Goal: Transaction & Acquisition: Purchase product/service

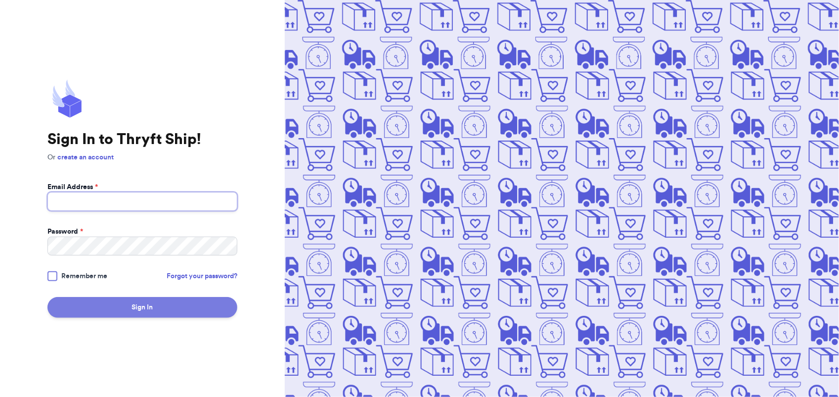
type input "[EMAIL_ADDRESS][DOMAIN_NAME]"
click at [154, 304] on button "Sign In" at bounding box center [142, 307] width 190 height 21
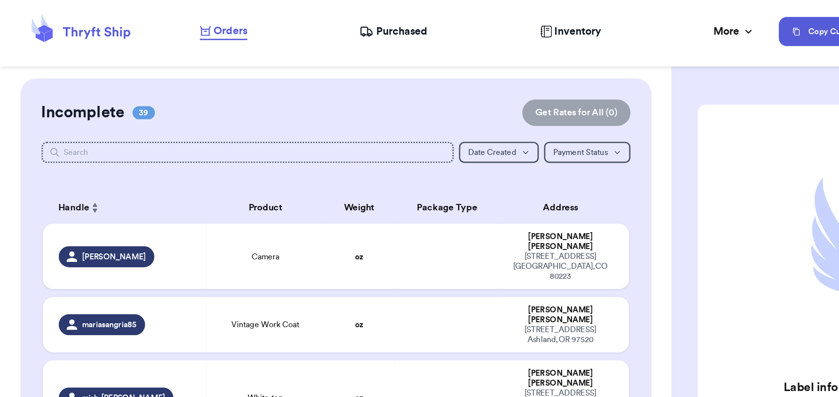
scroll to position [812, 0]
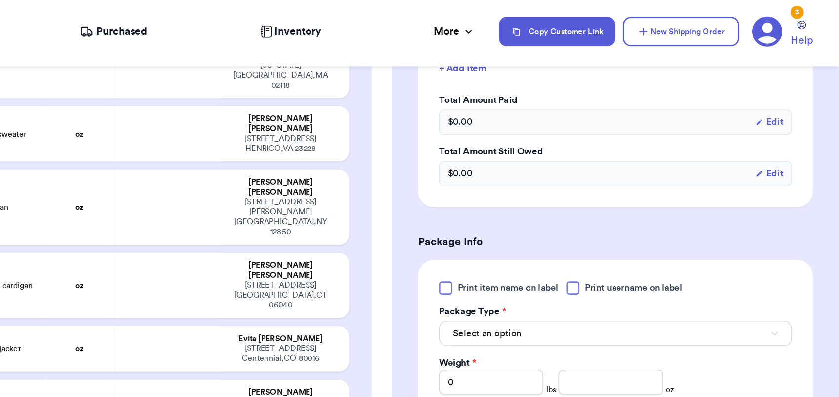
scroll to position [0, 0]
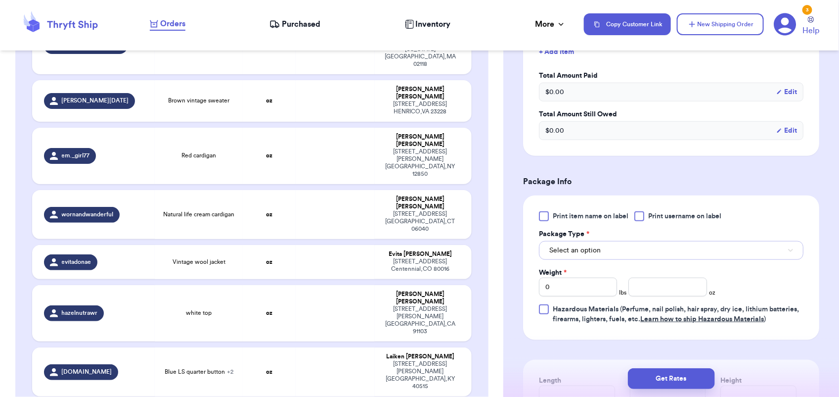
click at [640, 252] on button "Select an option" at bounding box center [671, 250] width 265 height 19
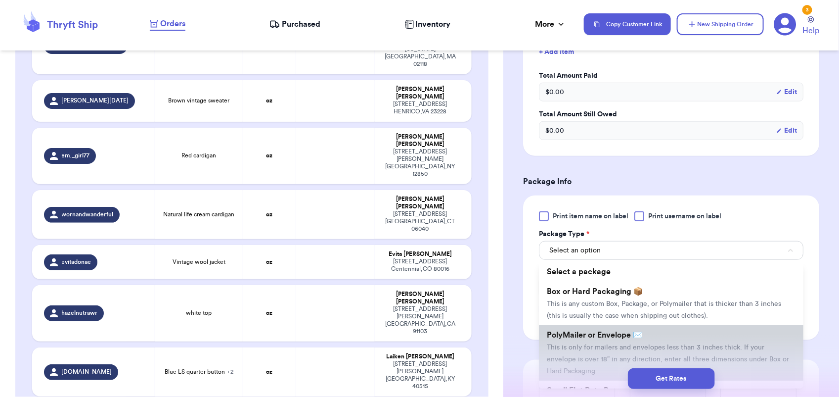
click at [620, 352] on li "PolyMailer or Envelope ✉️ This is only for mailers and envelopes less than 3 in…" at bounding box center [671, 352] width 265 height 55
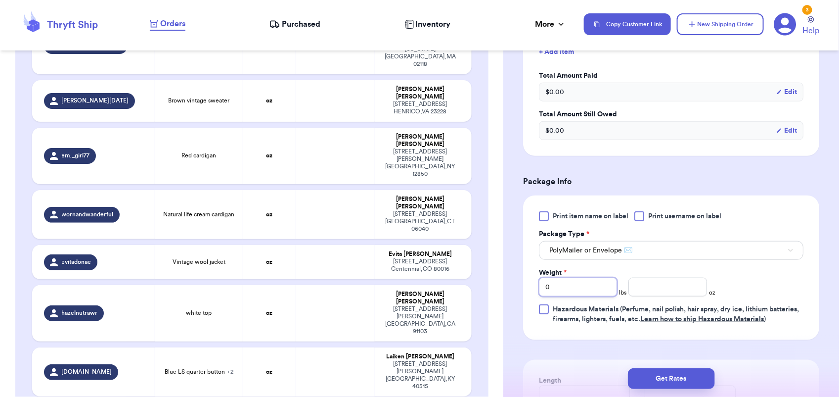
click at [555, 287] on input "0" at bounding box center [578, 287] width 78 height 19
type input "3"
type input "5"
click at [672, 376] on button "Get Rates" at bounding box center [671, 378] width 87 height 21
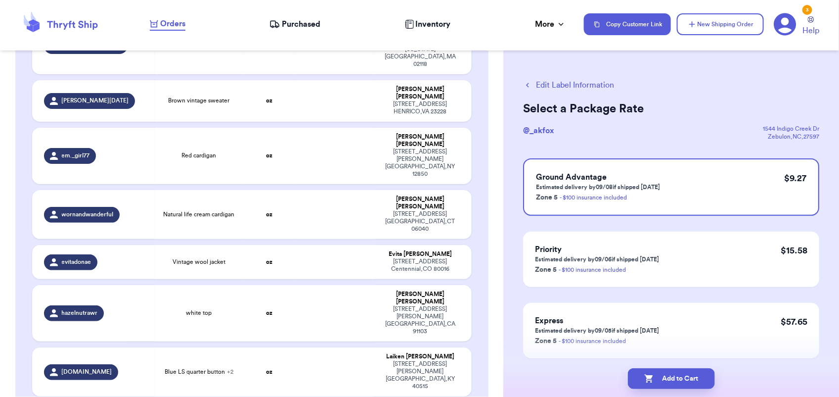
click at [672, 376] on button "Add to Cart" at bounding box center [671, 378] width 87 height 21
checkbox input "true"
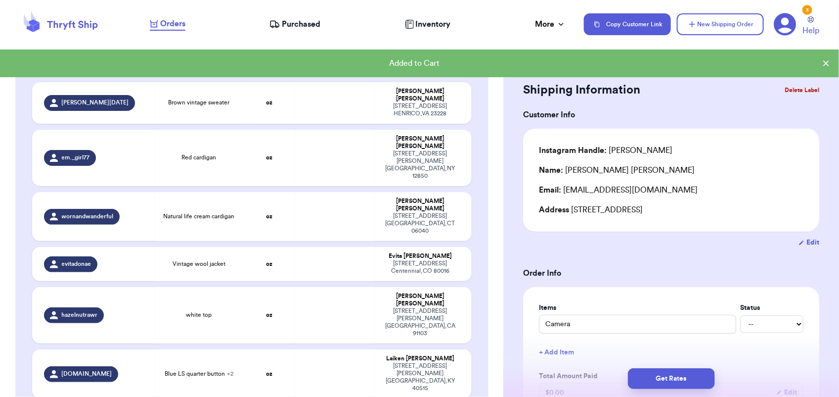
scroll to position [814, 0]
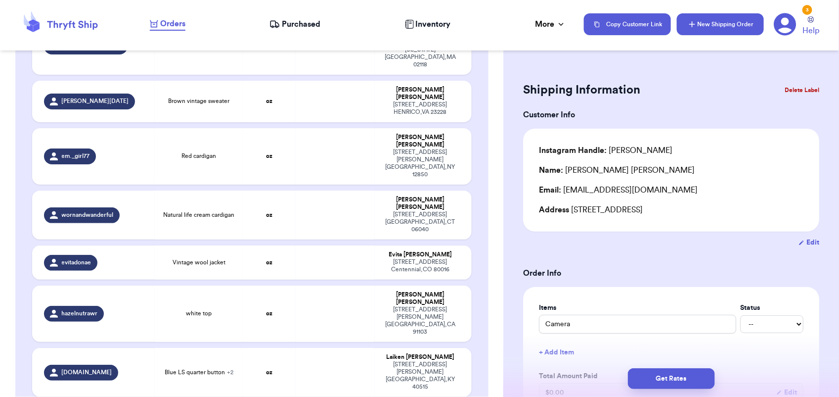
click at [711, 21] on button "New Shipping Order" at bounding box center [720, 24] width 87 height 22
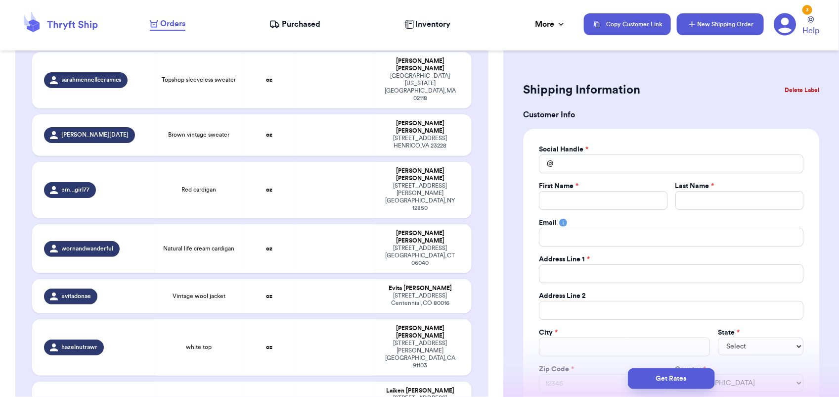
scroll to position [847, 0]
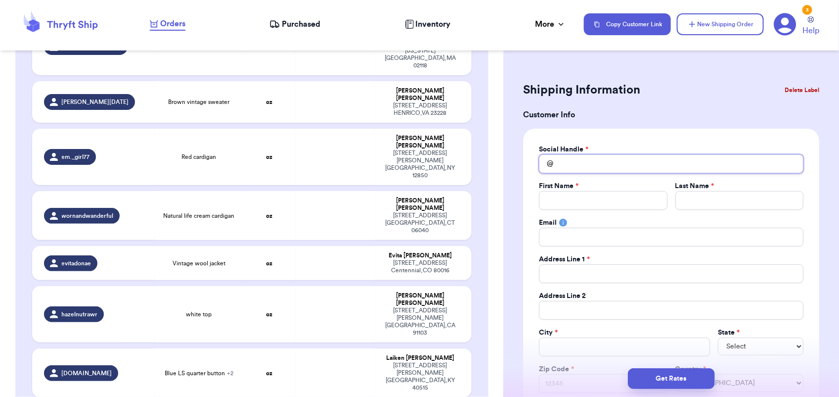
click at [594, 163] on input "Total Amount Paid" at bounding box center [671, 163] width 265 height 19
type input "h"
type input "hn"
type input "hna"
type input "hnar"
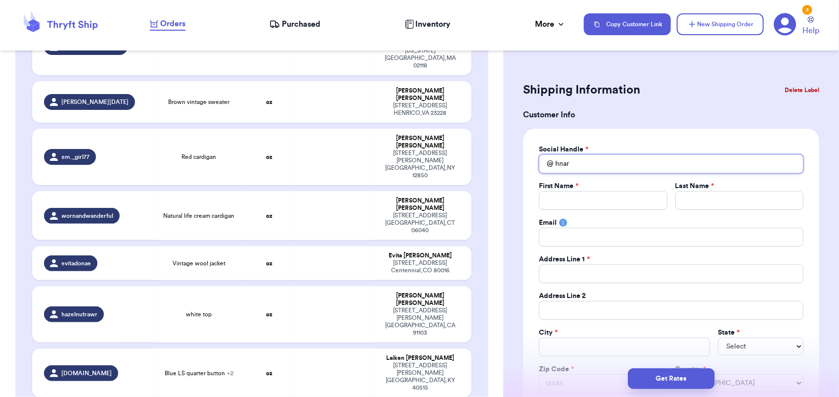
type input "hna"
type input "hn"
type input "h"
type input "ha"
type input "han"
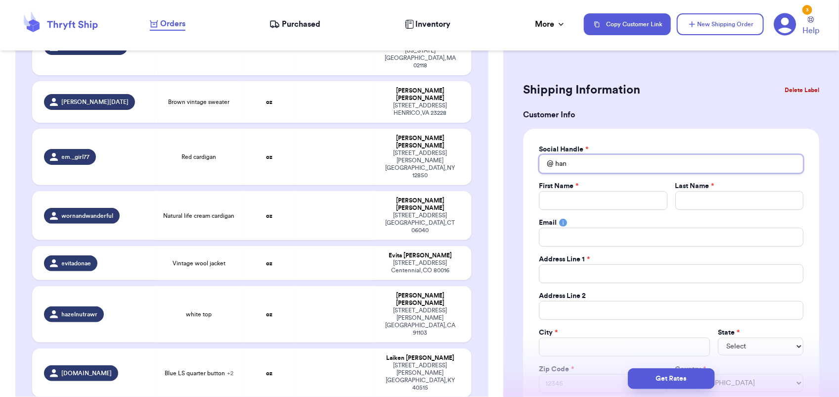
type input "hanr"
type input "hanra"
type input "hanran"
type input "hanrand"
type input "hanrandi"
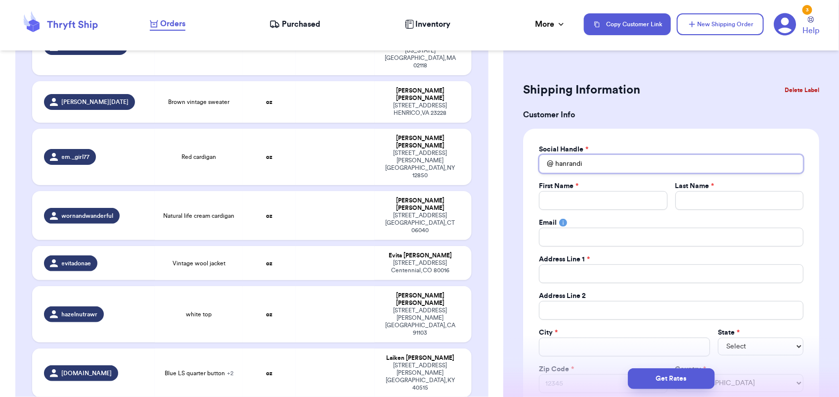
type input "hanrandie"
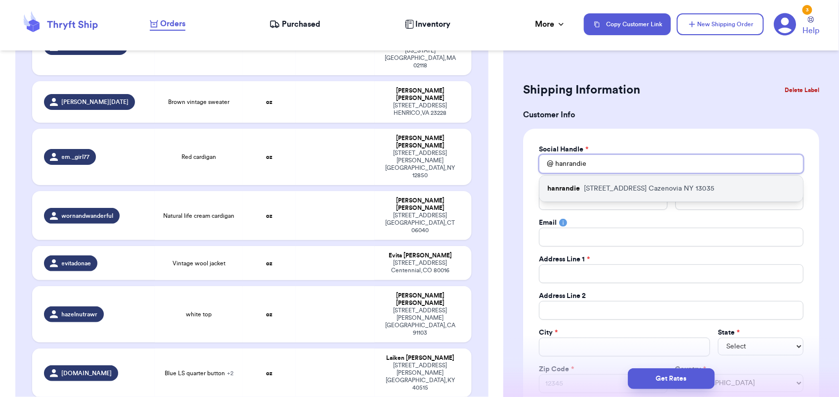
type input "hanrandie"
click at [582, 201] on div "hanrandie [STREET_ADDRESS]" at bounding box center [672, 189] width 264 height 26
type input "[PERSON_NAME]"
type input "[EMAIL_ADDRESS][DOMAIN_NAME]"
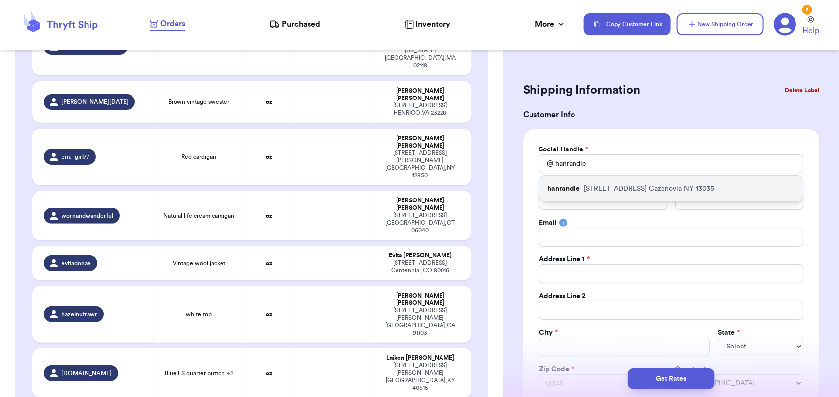
type input "[STREET_ADDRESS]"
type input "Cazenovia"
select select "NY"
type input "13035"
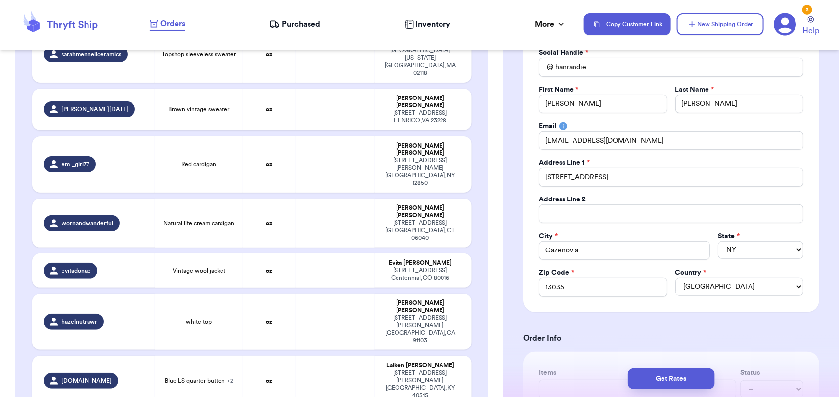
scroll to position [97, 0]
click at [616, 177] on input "[STREET_ADDRESS]" at bounding box center [671, 176] width 265 height 19
type input "[STREET_ADDRESS]"
type input "17 Fennaway G"
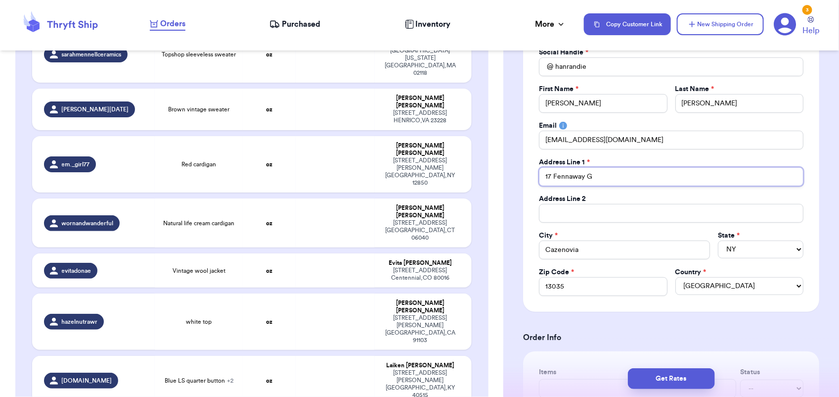
type input "17 Fennaway"
type input "17 Fennawa"
type input "17 Fennaw"
type input "17 Fenna"
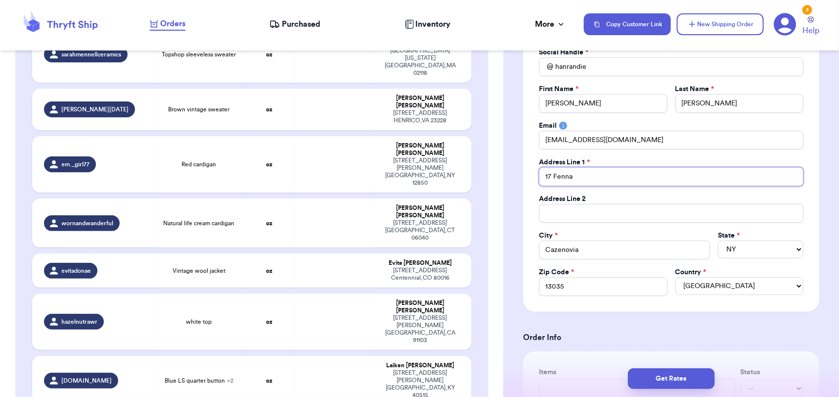
type input "17 [PERSON_NAME]"
type input "17 Fen"
type input "17 Fe"
type input "17 F"
type input "17"
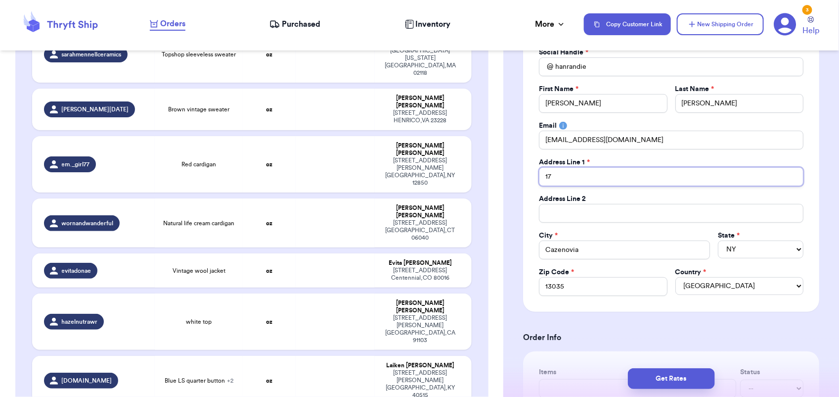
type input "17"
type input "1"
type input "7"
type input "7 M"
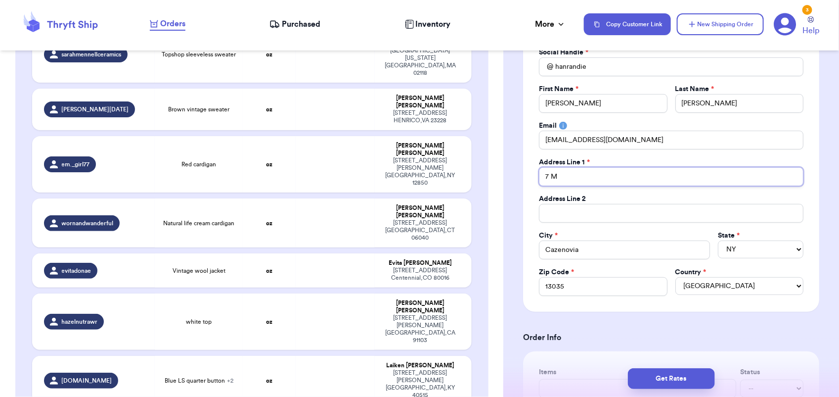
type input "7 Mo"
type input "7 Mou"
type input "7 Moun"
type input "7 Mounr"
type input "7 Moun"
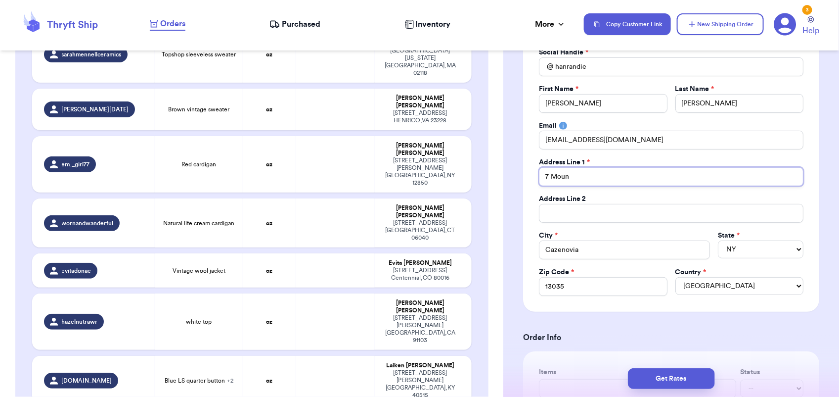
type input "7 Mount"
type input "7 Mounta"
type input "7 Mountai"
type input "7 Mountain"
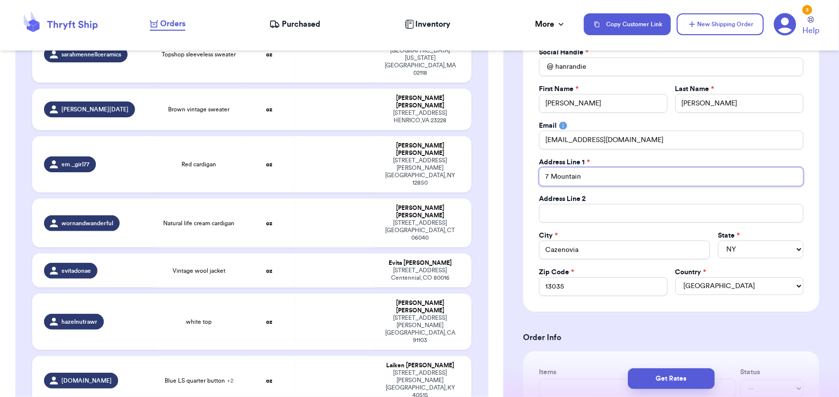
type input "7 Mountain L"
type input "7 Mountain La"
type input "7 Mountain Lan"
type input "[STREET_ADDRESS]"
type input "U"
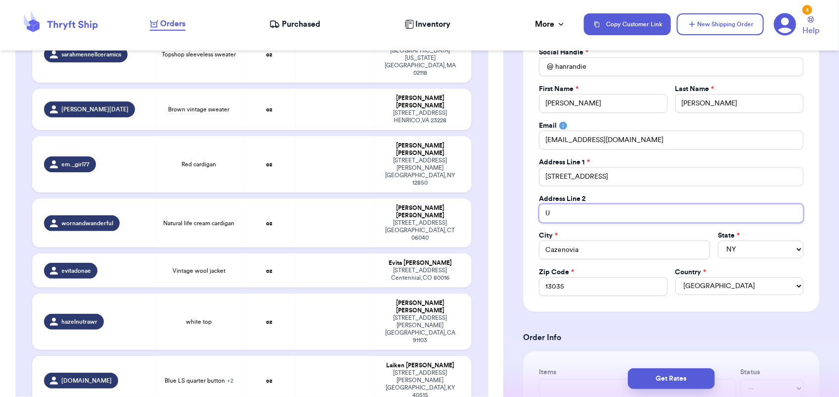
type input "Un"
type input "Unit"
type input "Unit 7"
type input "Unit 7D"
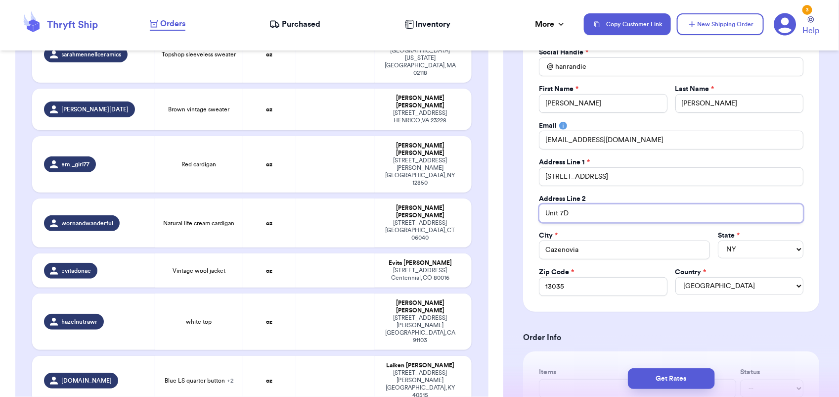
type input "Unit 7D"
click at [588, 248] on input "Cazenovia" at bounding box center [624, 249] width 171 height 19
type input "Cazenovi"
type input "Cazenov"
type input "Cazeno"
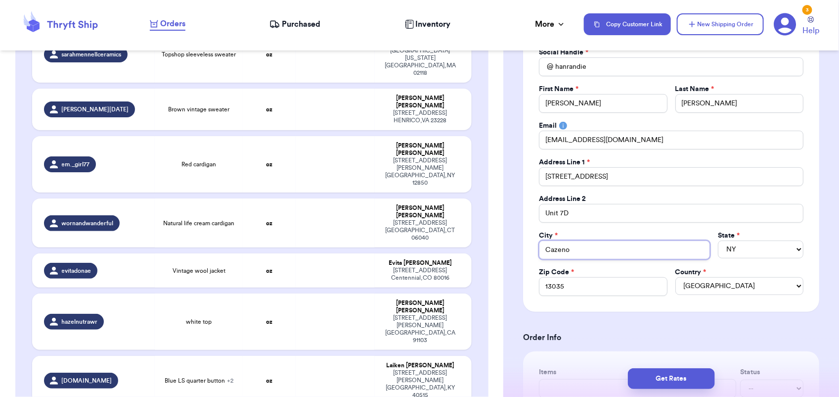
type input "Cazen"
type input "Caze"
type input "Caz"
type input "Ca"
type input "C"
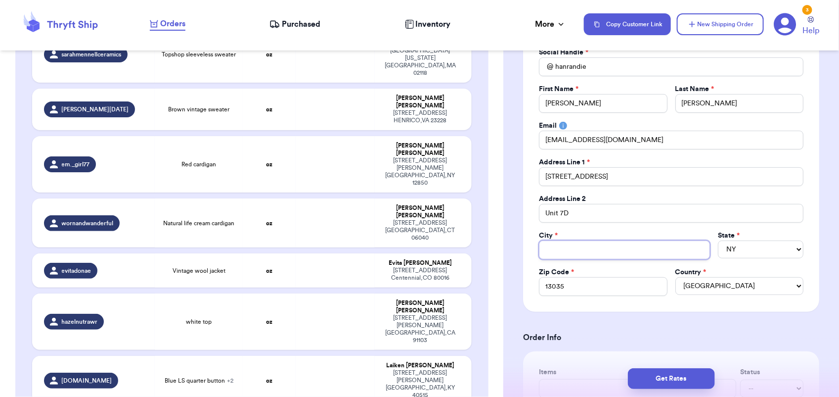
type input "R"
type input "Ro"
type input "Roch"
type input "Roche"
type input "Rochest"
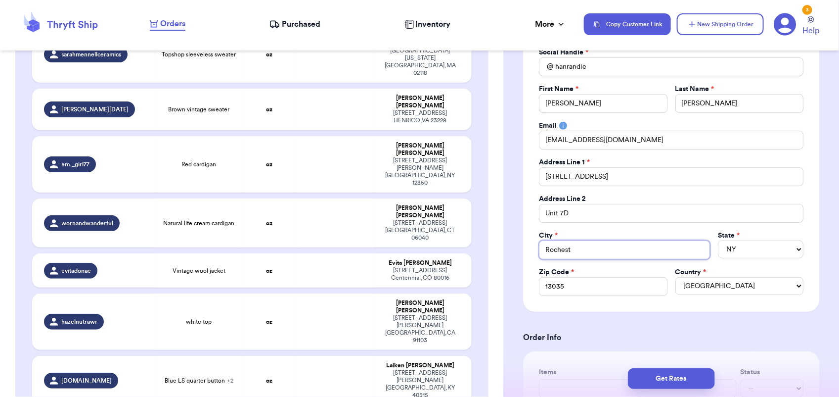
type input "Rocheste"
type input "[GEOGRAPHIC_DATA]"
click at [730, 254] on select "AL AK AZ AR CA CO CT DE DC [GEOGRAPHIC_DATA] [GEOGRAPHIC_DATA] HI ID IL IN IA […" at bounding box center [761, 249] width 86 height 18
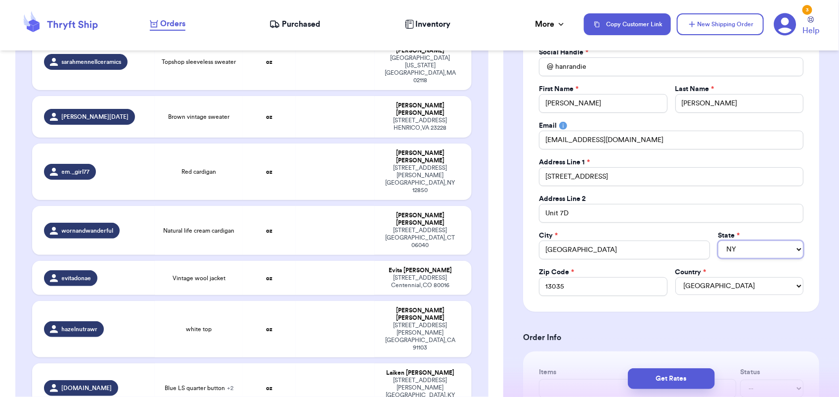
click at [718, 241] on select "AL AK AZ AR CA CO CT DE DC [GEOGRAPHIC_DATA] [GEOGRAPHIC_DATA] HI ID IL IN IA […" at bounding box center [761, 249] width 86 height 18
click at [605, 284] on input "13035" at bounding box center [603, 286] width 128 height 19
type input "1303"
type input "130"
type input "13"
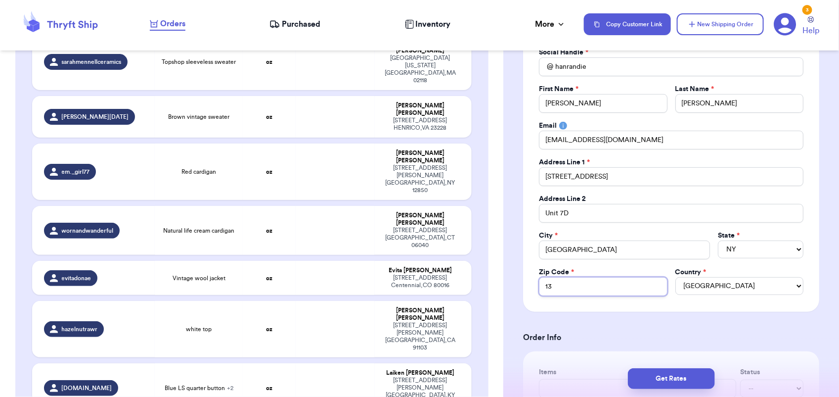
type input "1"
type input "14"
type input "146"
type input "1462"
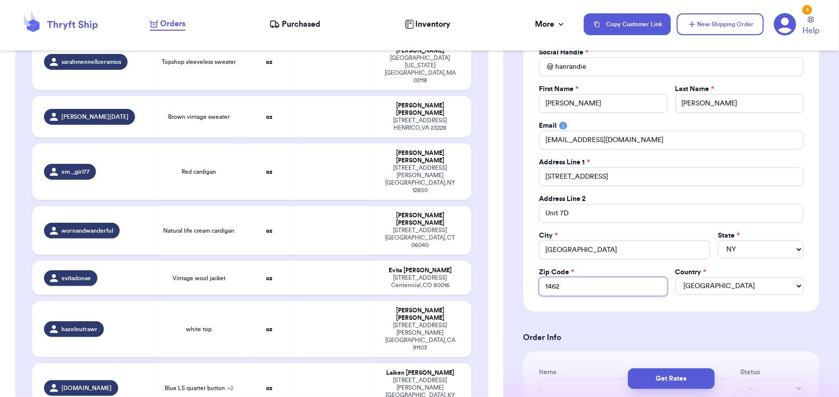
type input "14625"
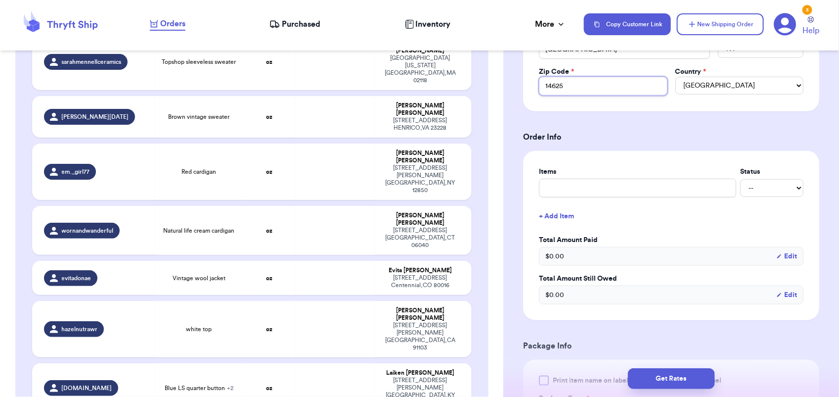
scroll to position [241, 0]
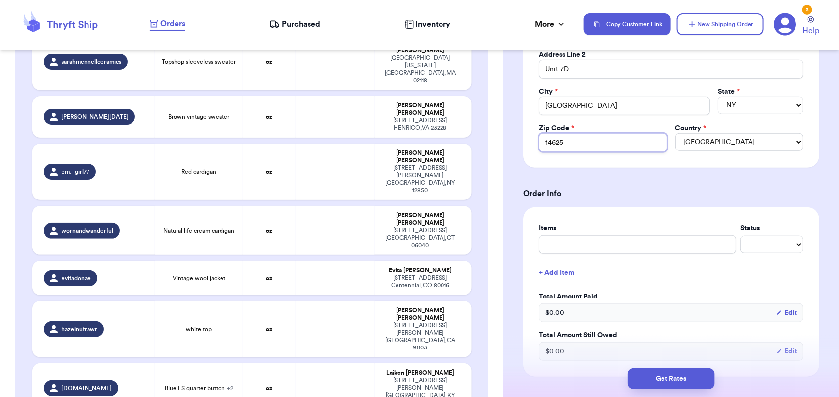
type input "14625"
click at [567, 237] on input "text" at bounding box center [637, 244] width 197 height 19
type input "p"
type input "pa"
type input "pan"
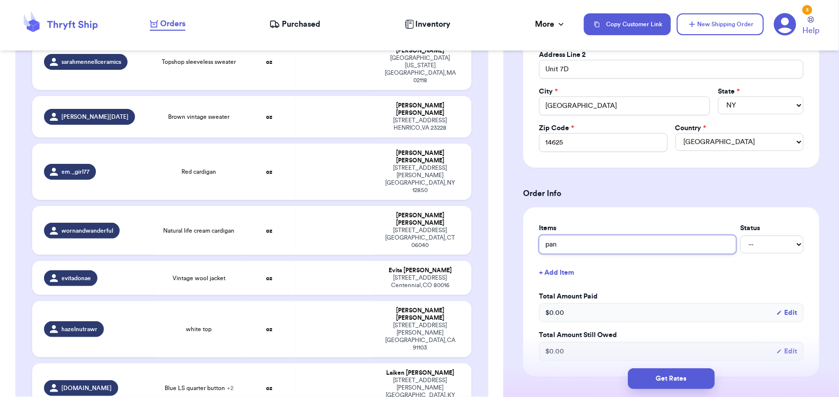
type input "pant"
type input "pants"
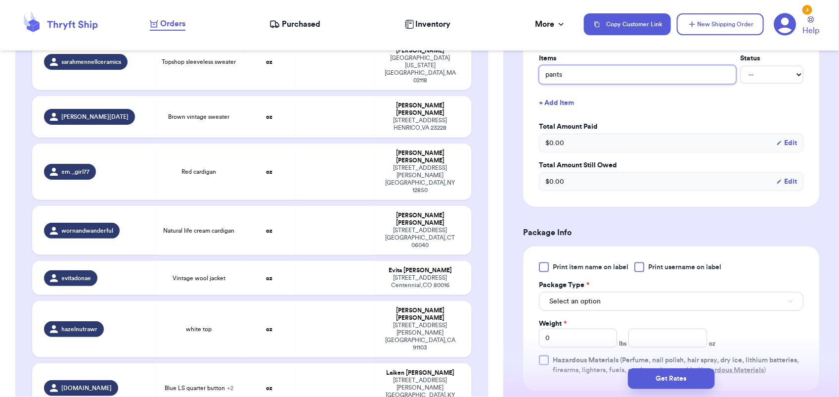
scroll to position [433, 0]
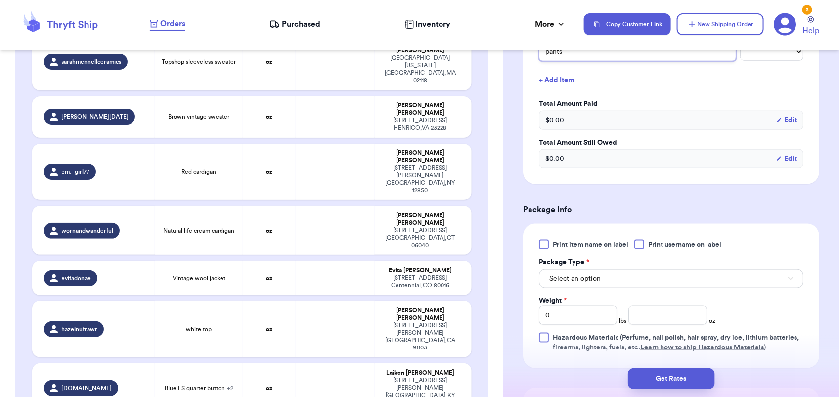
type input "pants"
click at [572, 283] on span "Select an option" at bounding box center [575, 279] width 51 height 10
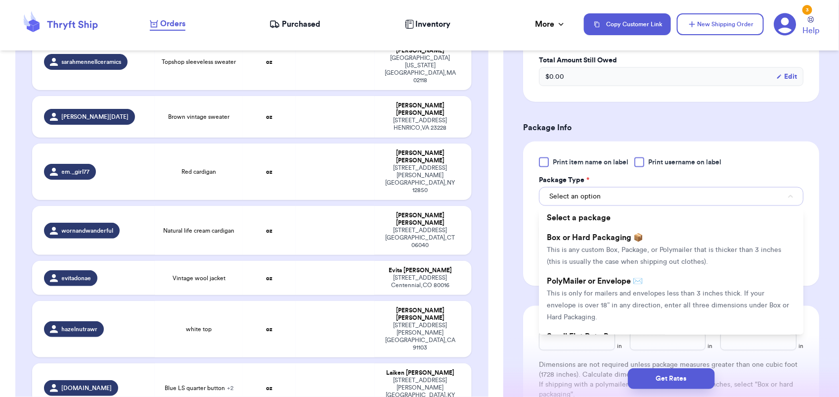
scroll to position [516, 0]
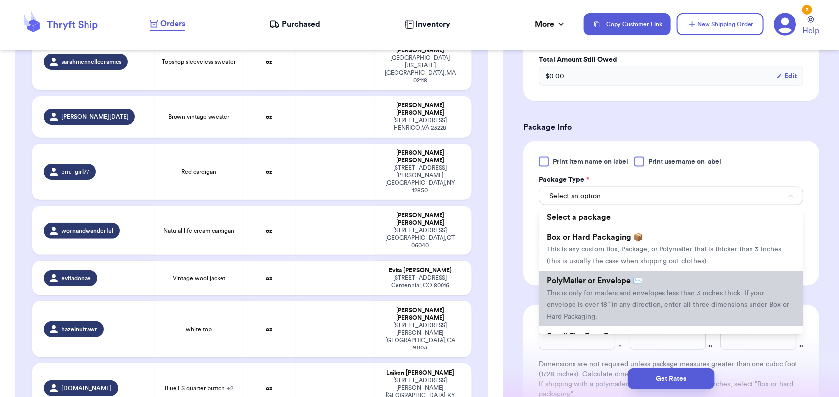
click at [595, 302] on span "This is only for mailers and envelopes less than 3 inches thick. If your envelo…" at bounding box center [668, 304] width 242 height 31
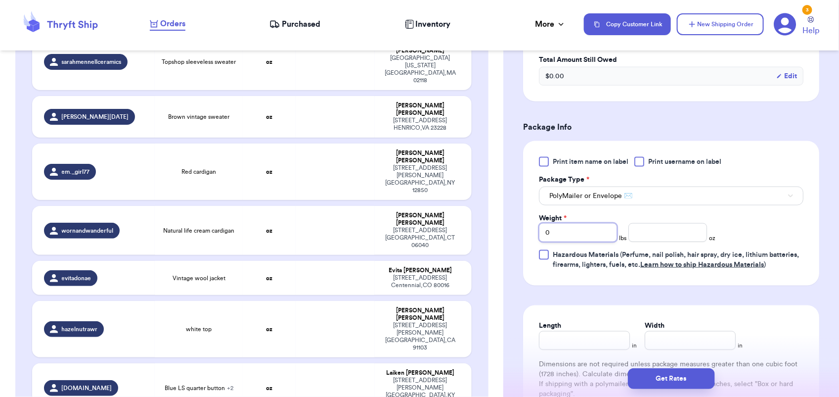
click at [579, 240] on input "0" at bounding box center [578, 232] width 78 height 19
click at [688, 382] on button "Get Rates" at bounding box center [671, 378] width 87 height 21
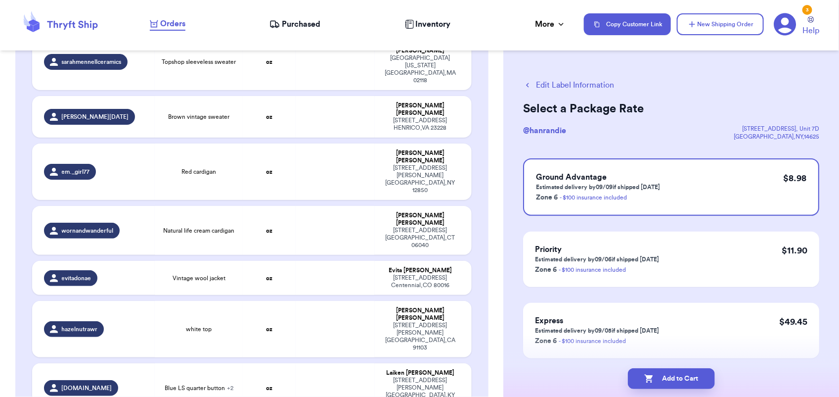
click at [688, 382] on button "Add to Cart" at bounding box center [671, 378] width 87 height 21
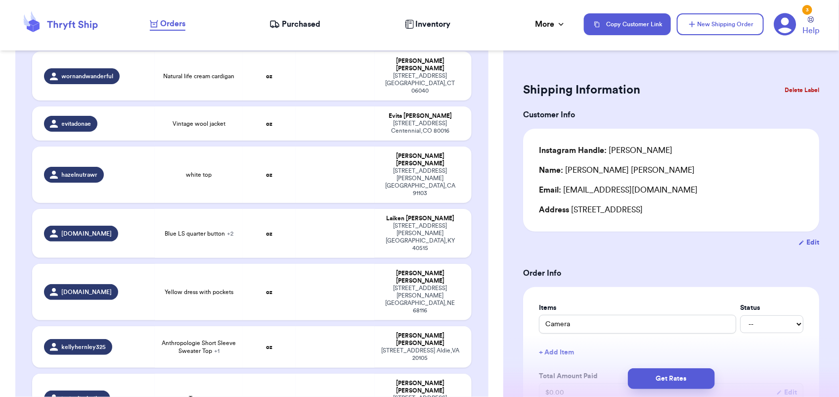
scroll to position [1369, 0]
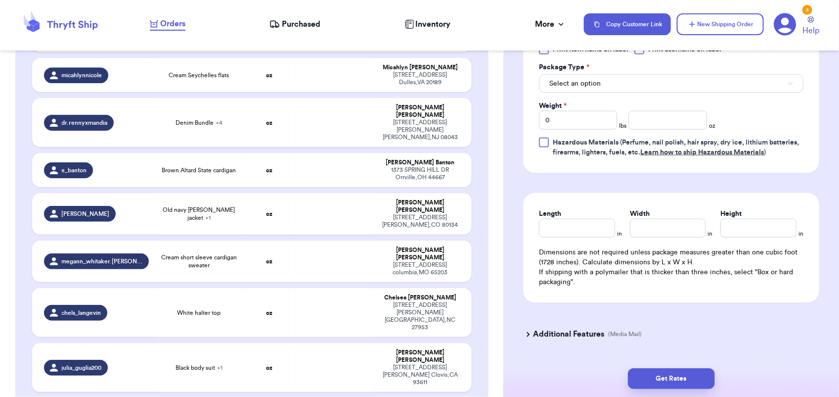
scroll to position [530, 0]
click at [599, 83] on span "Select an option" at bounding box center [575, 83] width 51 height 10
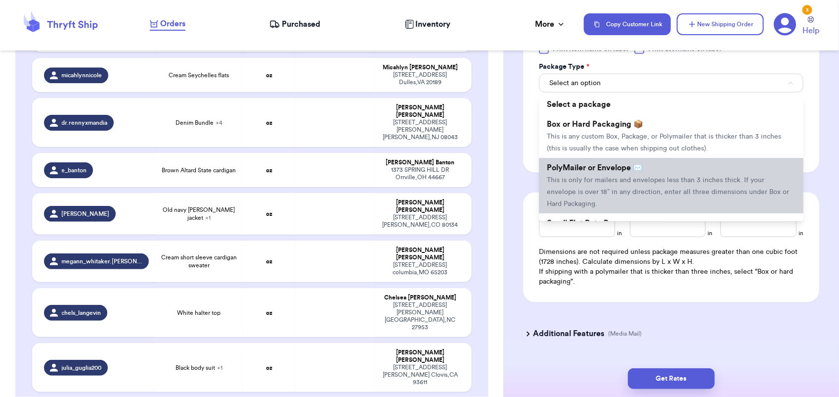
click at [605, 172] on li "PolyMailer or Envelope ✉️ This is only for mailers and envelopes less than 3 in…" at bounding box center [671, 185] width 265 height 55
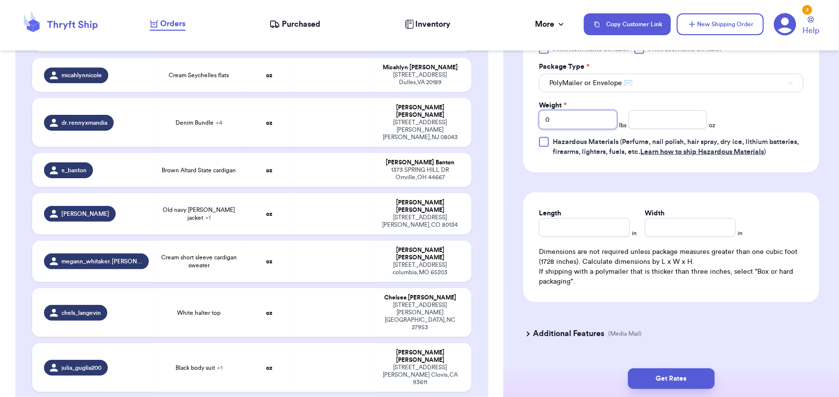
click at [557, 120] on input "0" at bounding box center [578, 119] width 78 height 19
click at [663, 374] on button "Get Rates" at bounding box center [671, 378] width 87 height 21
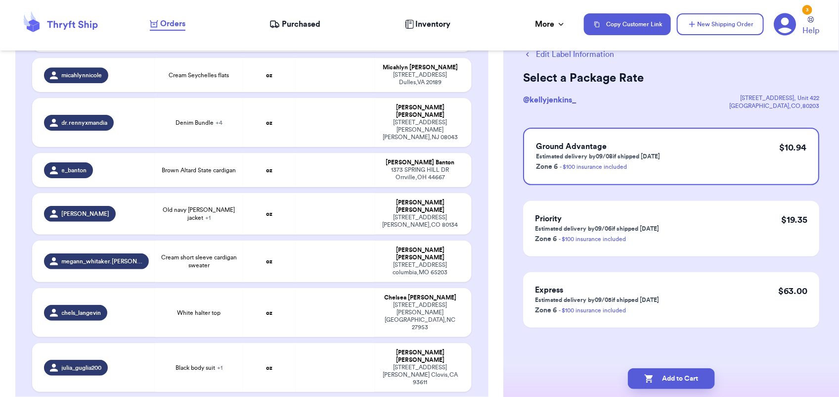
scroll to position [0, 0]
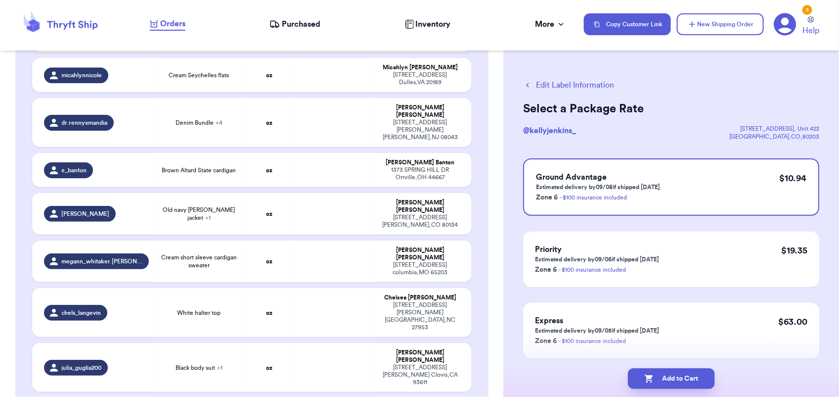
click at [663, 374] on button "Add to Cart" at bounding box center [671, 378] width 87 height 21
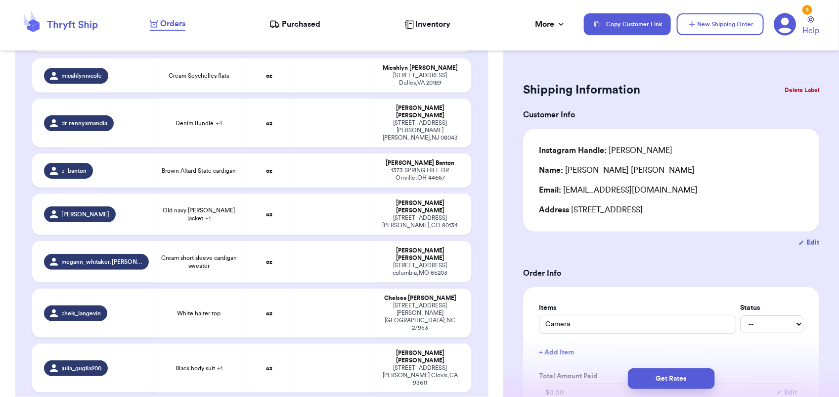
scroll to position [973, 0]
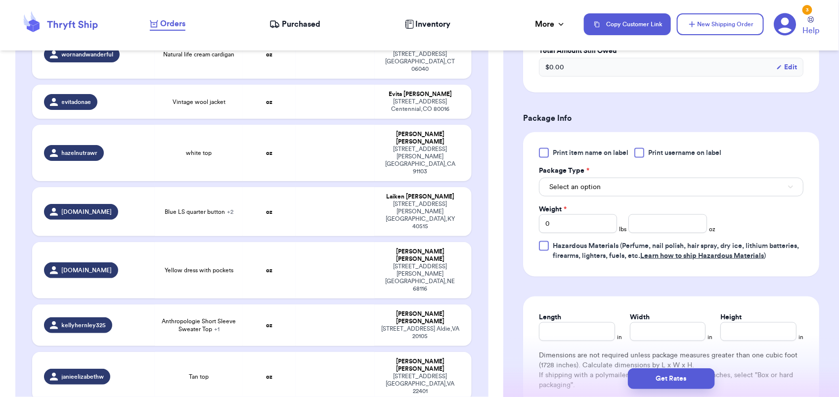
scroll to position [486, 0]
click at [597, 186] on span "Select an option" at bounding box center [575, 187] width 51 height 10
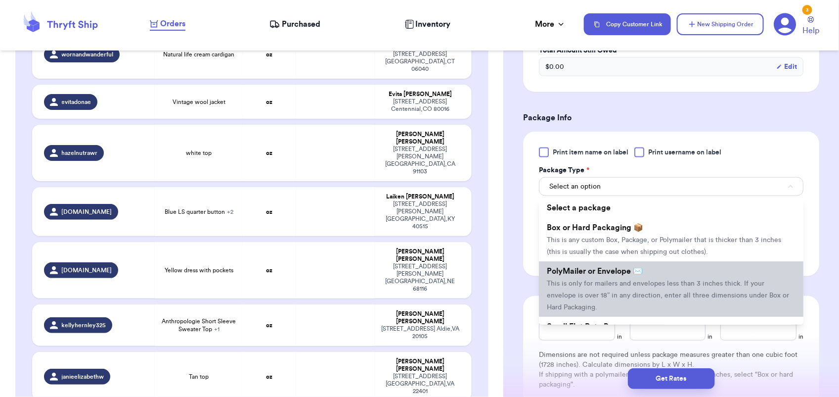
click at [594, 298] on li "PolyMailer or Envelope ✉️ This is only for mailers and envelopes less than 3 in…" at bounding box center [671, 288] width 265 height 55
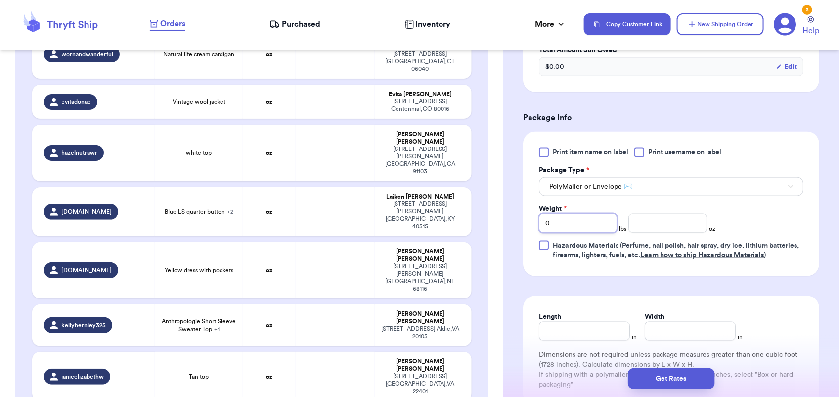
click at [562, 216] on input "0" at bounding box center [578, 223] width 78 height 19
click at [661, 374] on button "Get Rates" at bounding box center [671, 378] width 87 height 21
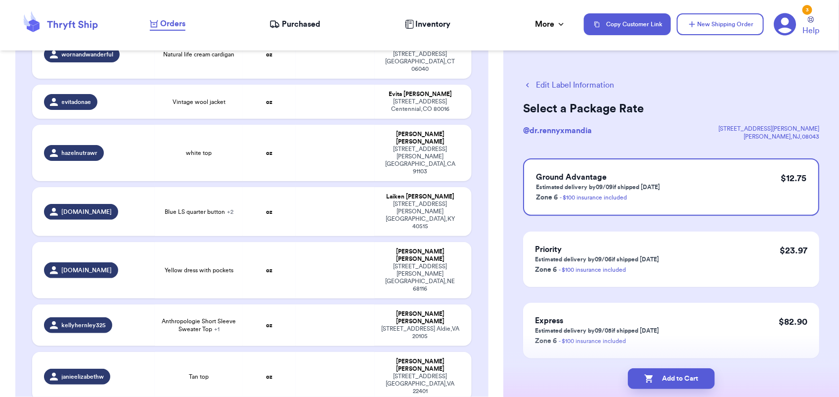
click at [661, 374] on button "Add to Cart" at bounding box center [671, 378] width 87 height 21
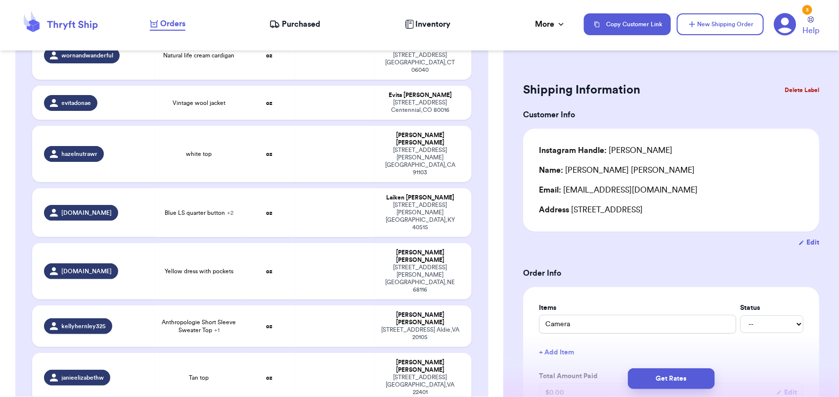
scroll to position [1290, 0]
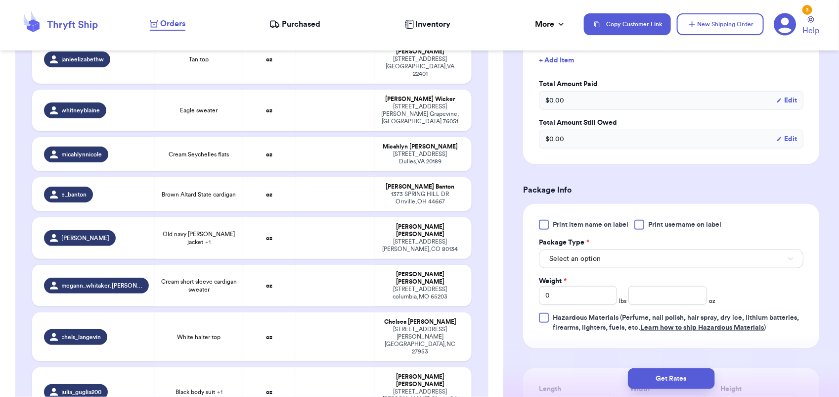
scroll to position [325, 0]
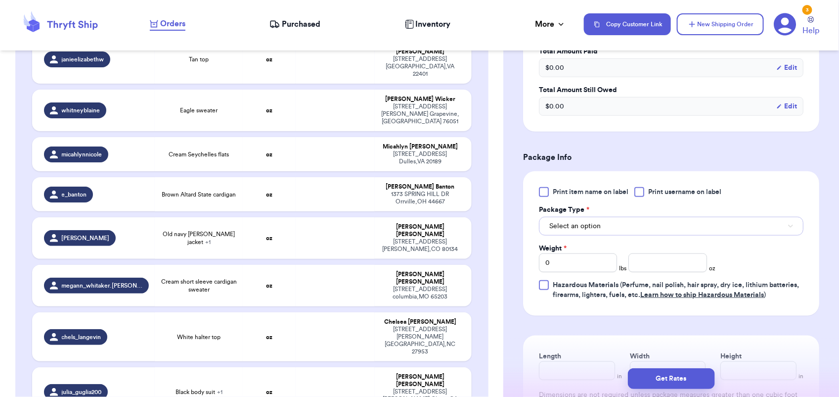
click at [609, 218] on button "Select an option" at bounding box center [671, 226] width 265 height 19
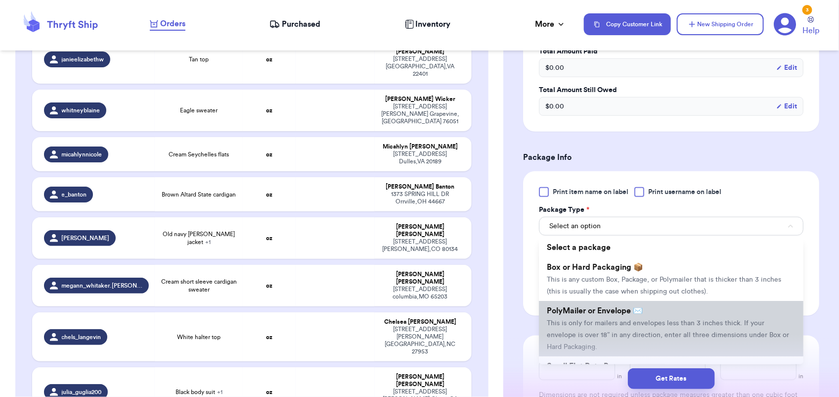
click at [598, 309] on span "PolyMailer or Envelope ✉️" at bounding box center [595, 311] width 96 height 8
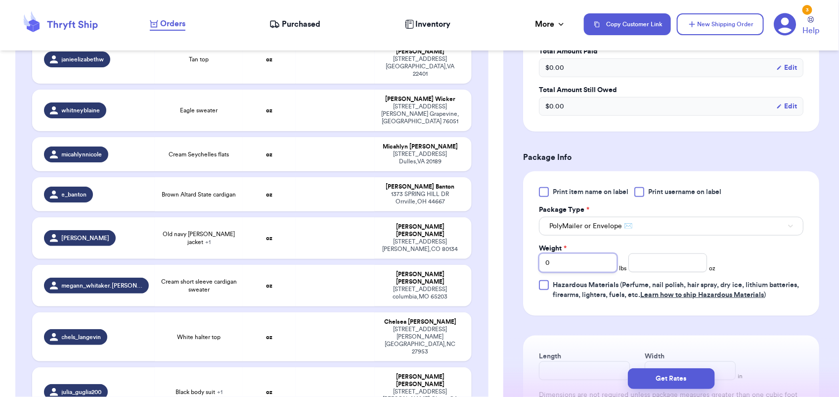
click at [562, 261] on input "0" at bounding box center [578, 262] width 78 height 19
click at [679, 374] on button "Get Rates" at bounding box center [671, 378] width 87 height 21
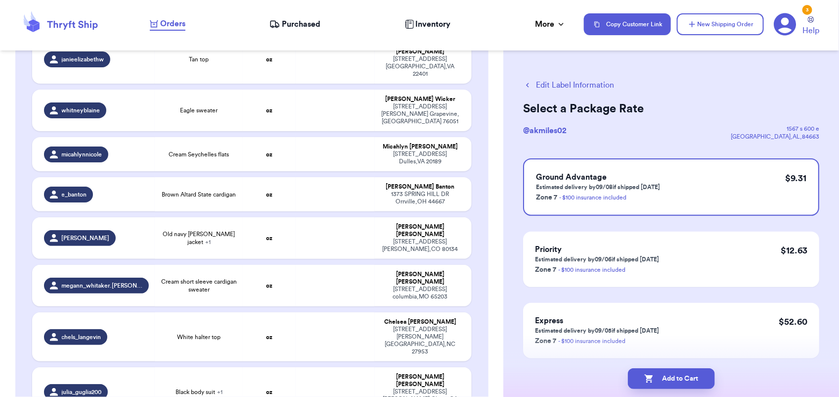
click at [679, 374] on button "Add to Cart" at bounding box center [671, 378] width 87 height 21
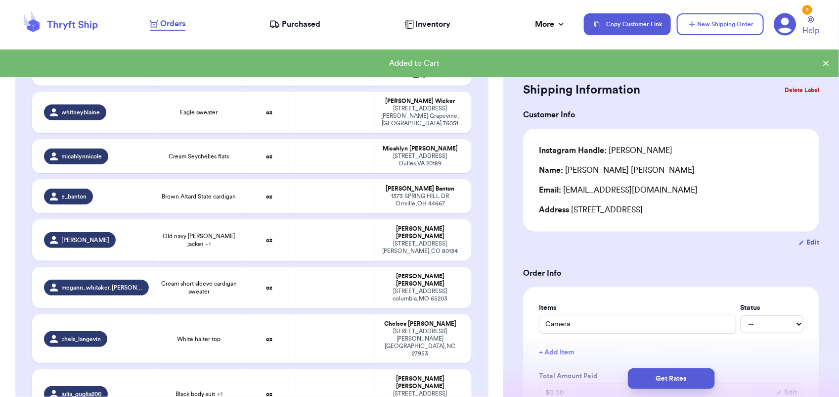
scroll to position [1291, 0]
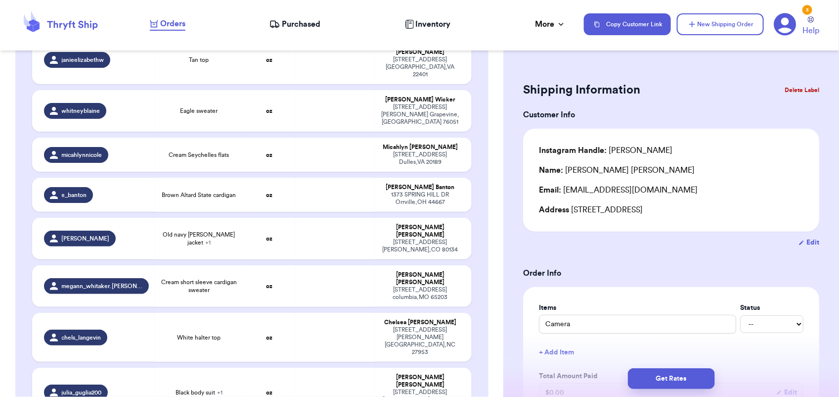
click at [679, 374] on button "Get Rates" at bounding box center [671, 378] width 87 height 21
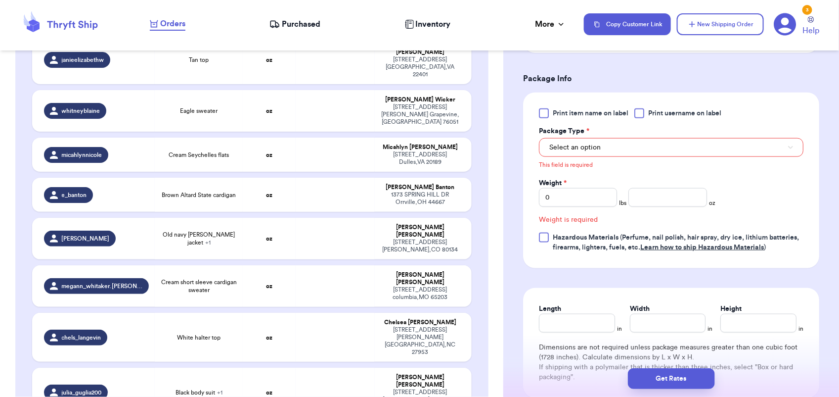
scroll to position [822, 0]
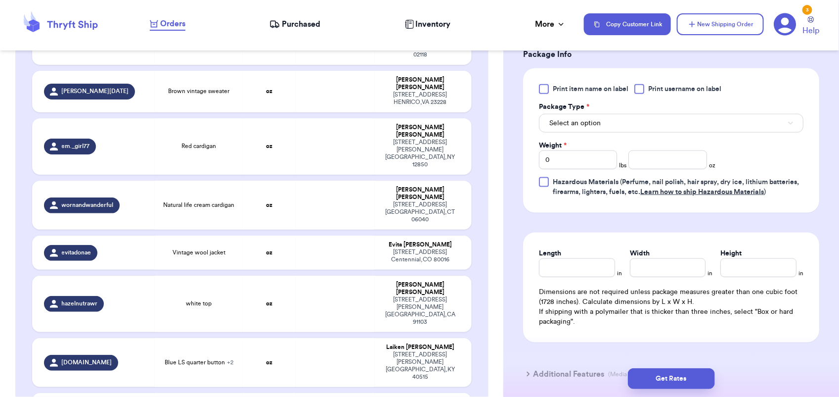
scroll to position [459, 0]
click at [599, 117] on button "Select an option" at bounding box center [671, 124] width 265 height 19
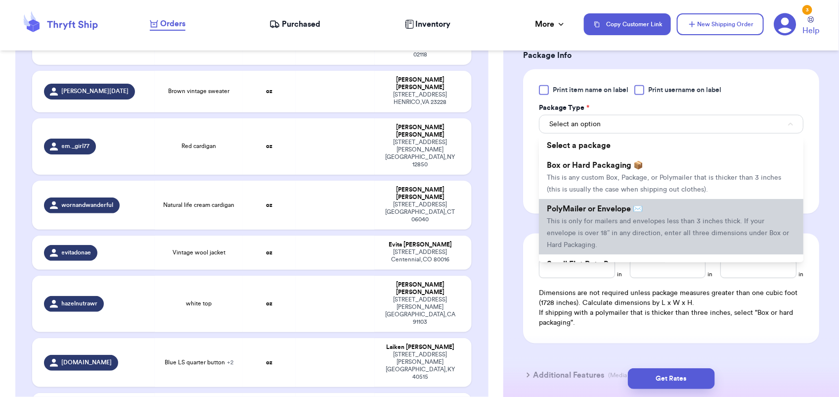
click at [605, 216] on li "PolyMailer or Envelope ✉️ This is only for mailers and envelopes less than 3 in…" at bounding box center [671, 226] width 265 height 55
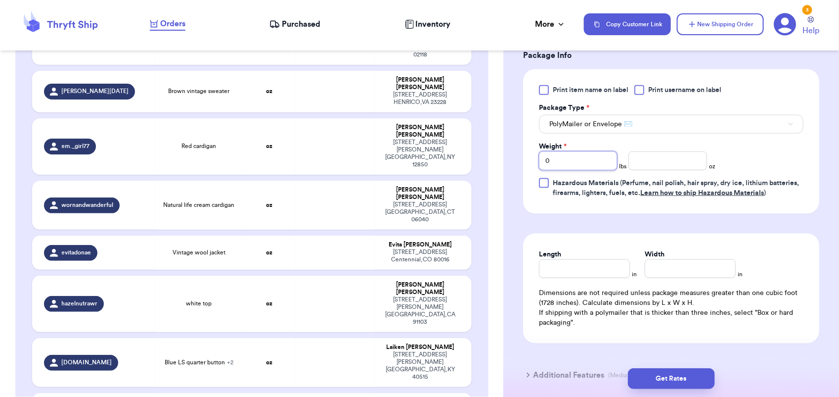
click at [556, 155] on input "0" at bounding box center [578, 160] width 78 height 19
click at [661, 373] on button "Get Rates" at bounding box center [671, 378] width 87 height 21
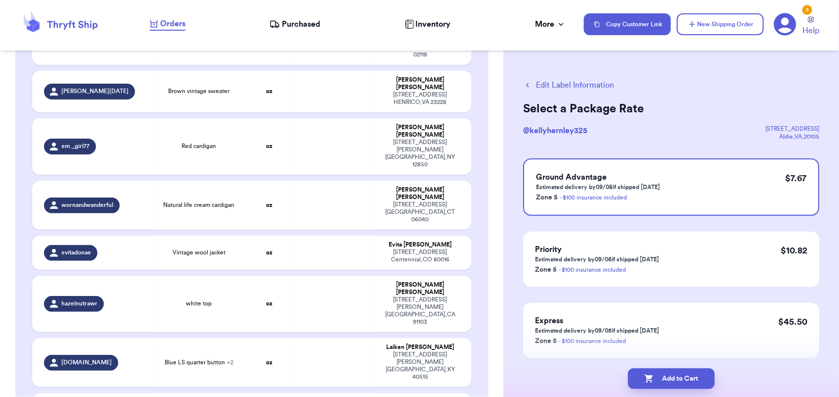
click at [661, 373] on button "Add to Cart" at bounding box center [671, 378] width 87 height 21
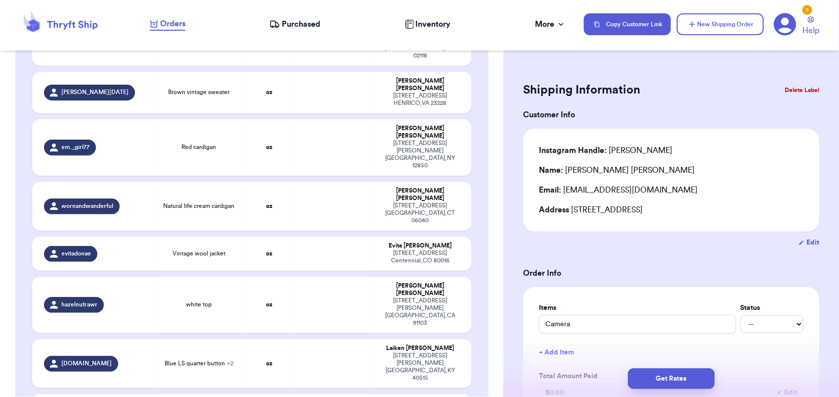
scroll to position [1099, 0]
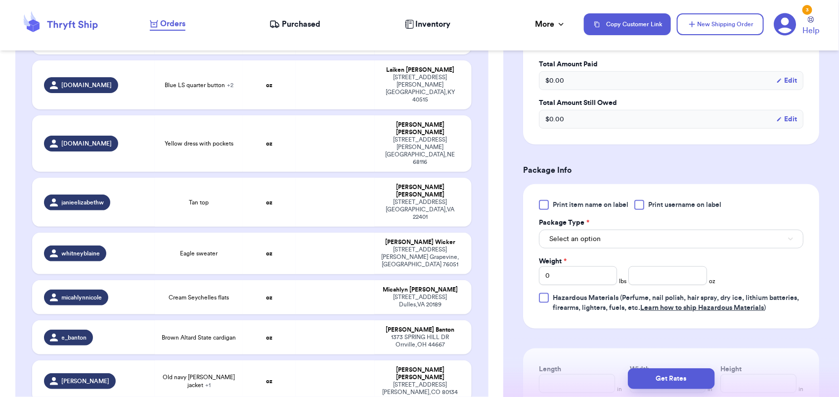
scroll to position [390, 0]
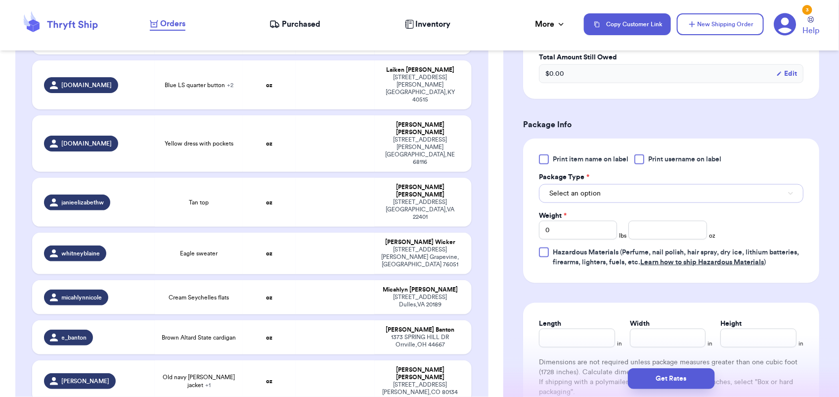
click at [635, 184] on button "Select an option" at bounding box center [671, 193] width 265 height 19
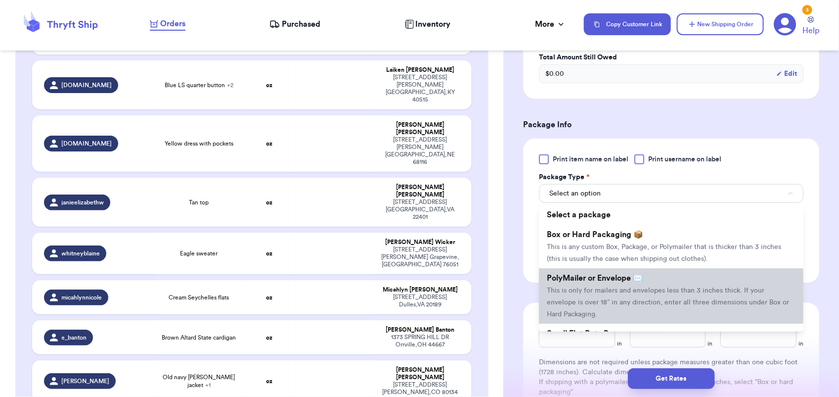
click at [615, 300] on span "This is only for mailers and envelopes less than 3 inches thick. If your envelo…" at bounding box center [668, 302] width 242 height 31
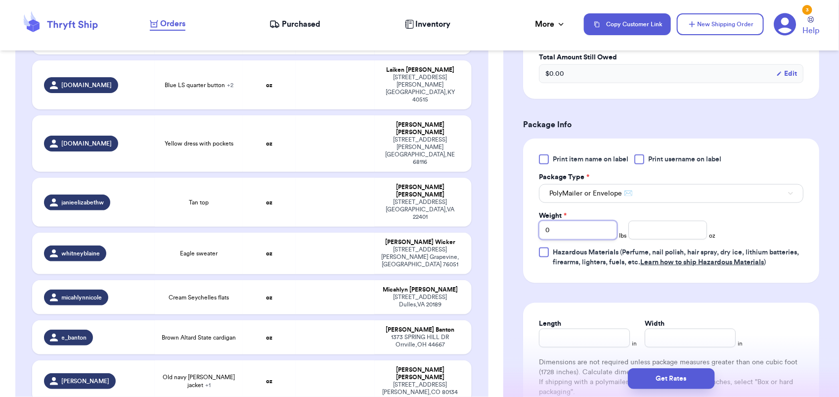
click at [560, 228] on input "0" at bounding box center [578, 230] width 78 height 19
click at [653, 385] on button "Get Rates" at bounding box center [671, 378] width 87 height 21
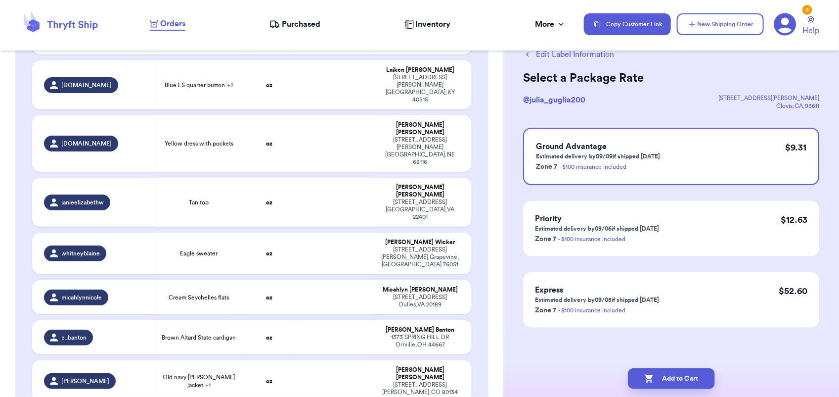
scroll to position [0, 0]
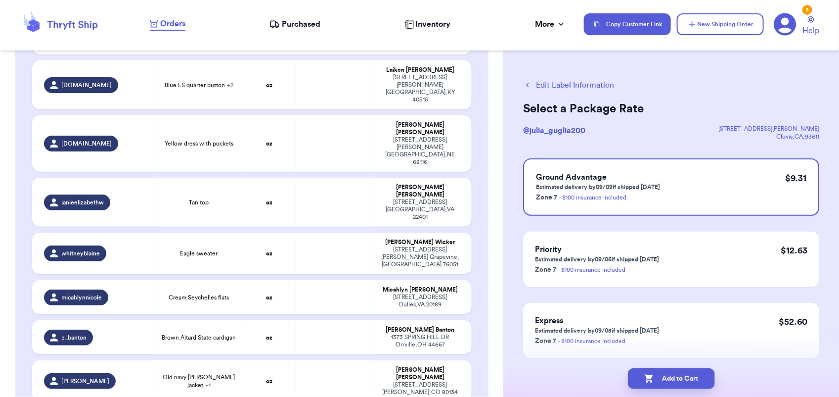
click at [653, 385] on button "Add to Cart" at bounding box center [671, 378] width 87 height 21
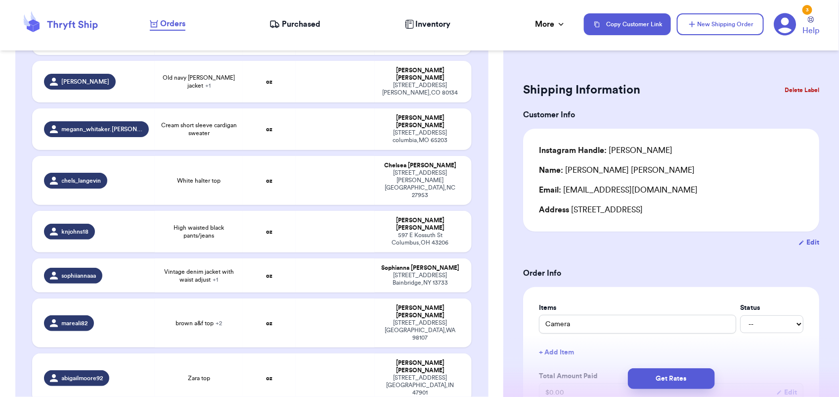
scroll to position [980, 0]
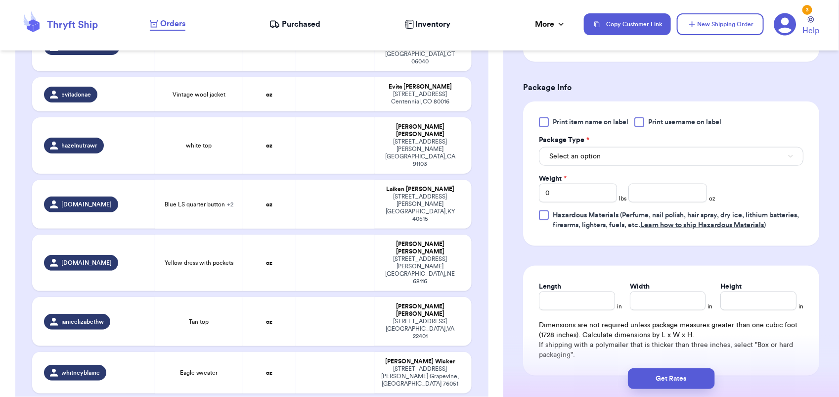
scroll to position [439, 0]
click at [602, 151] on button "Select an option" at bounding box center [671, 155] width 265 height 19
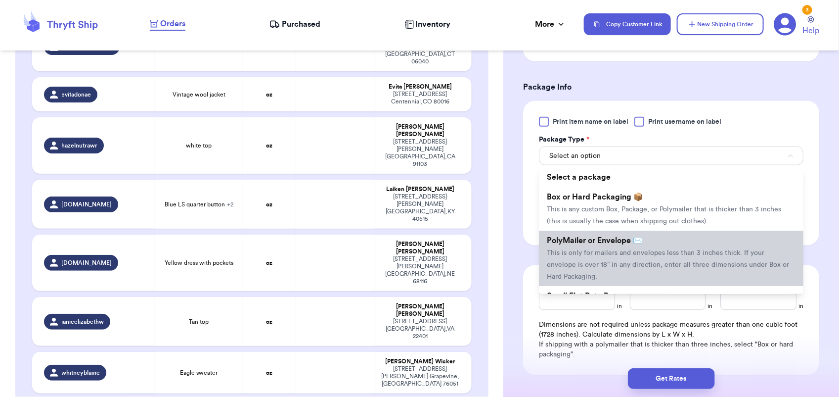
click at [599, 256] on li "PolyMailer or Envelope ✉️ This is only for mailers and envelopes less than 3 in…" at bounding box center [671, 258] width 265 height 55
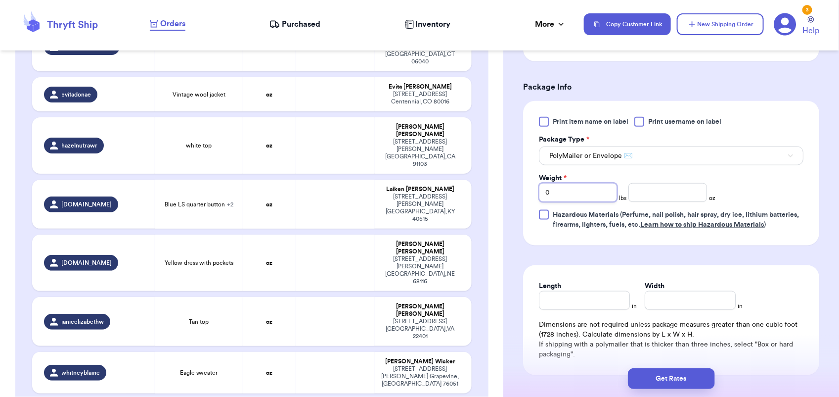
click at [574, 183] on input "0" at bounding box center [578, 192] width 78 height 19
click at [685, 372] on button "Get Rates" at bounding box center [671, 378] width 87 height 21
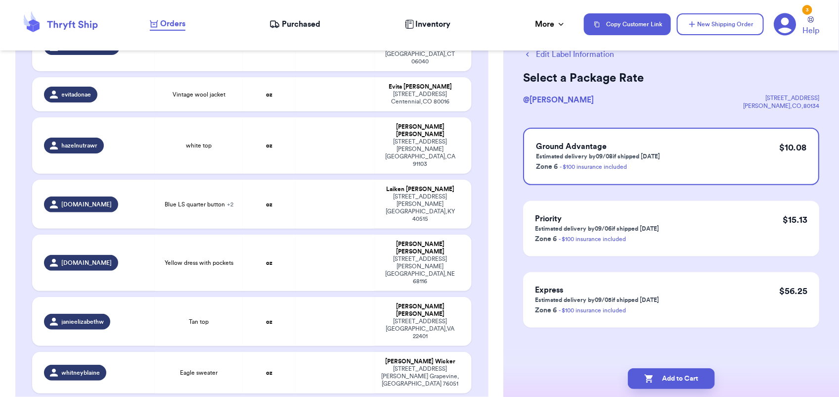
scroll to position [0, 0]
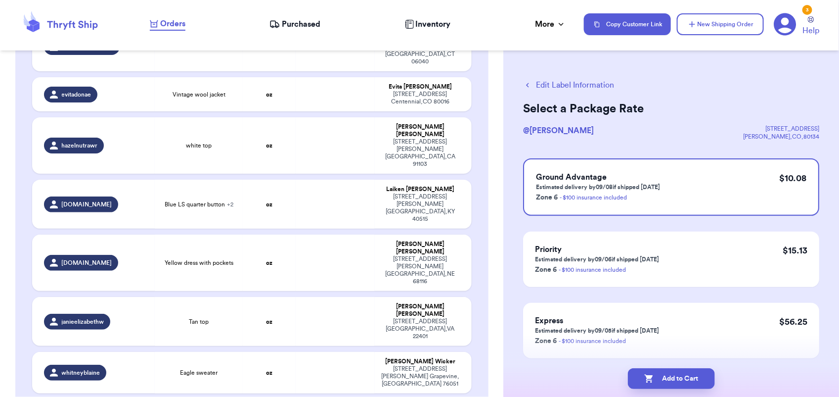
click at [685, 372] on button "Add to Cart" at bounding box center [671, 378] width 87 height 21
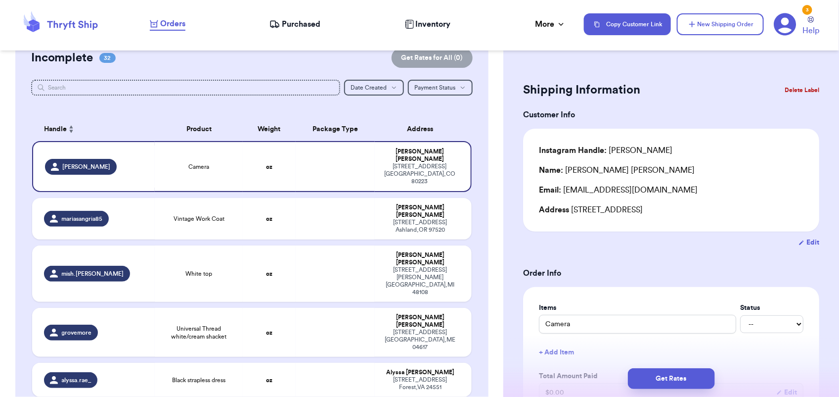
scroll to position [1131, 0]
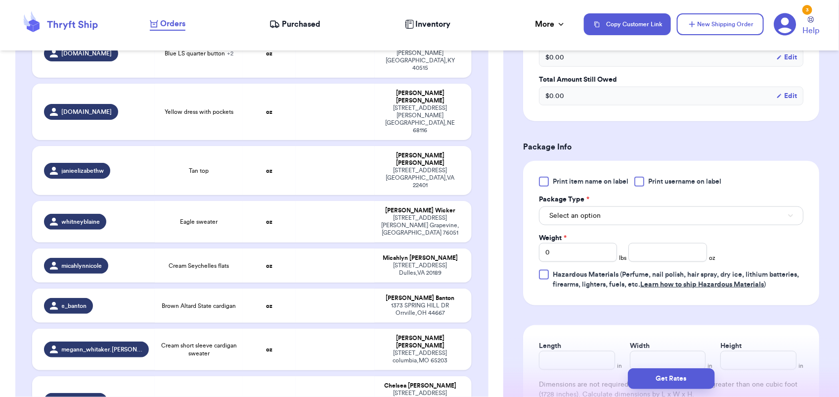
scroll to position [421, 0]
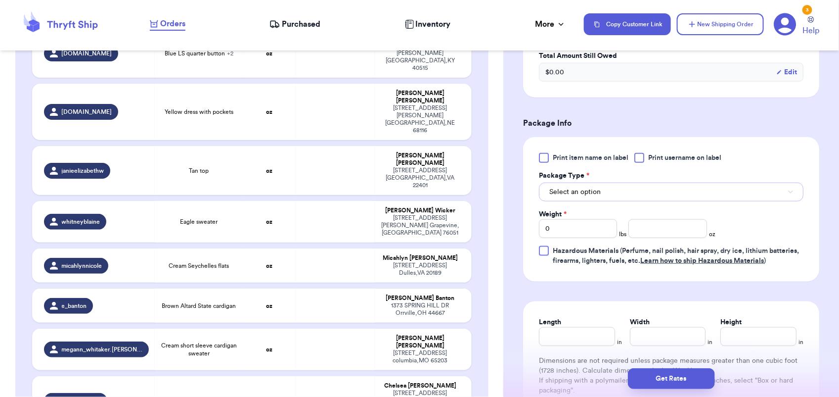
click at [628, 187] on button "Select an option" at bounding box center [671, 192] width 265 height 19
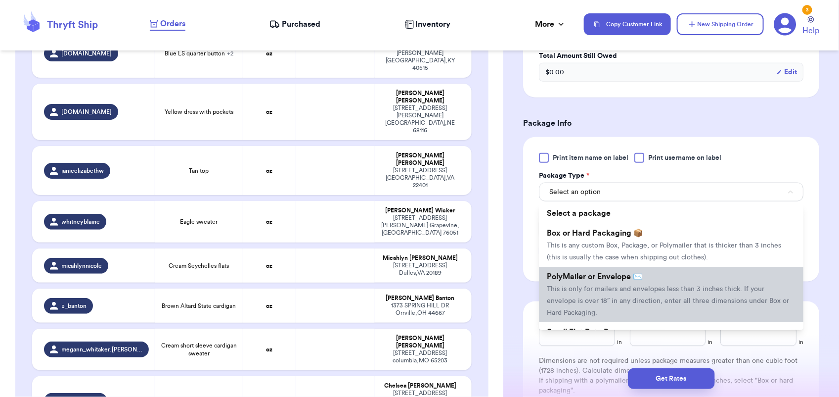
click at [604, 283] on li "PolyMailer or Envelope ✉️ This is only for mailers and envelopes less than 3 in…" at bounding box center [671, 294] width 265 height 55
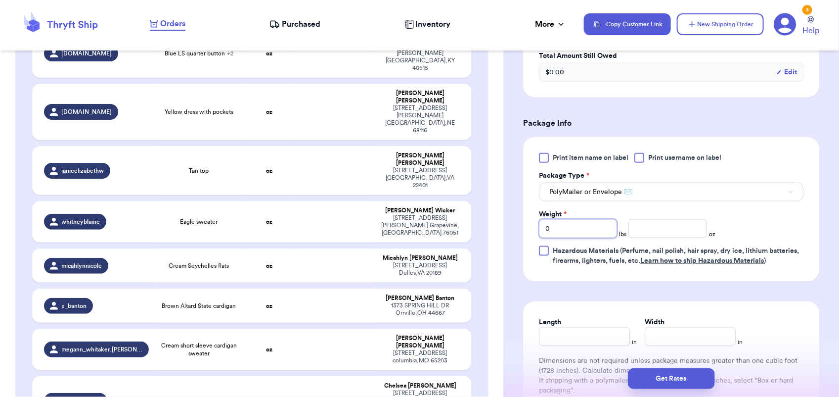
click at [562, 226] on input "0" at bounding box center [578, 228] width 78 height 19
click at [670, 369] on button "Get Rates" at bounding box center [671, 378] width 87 height 21
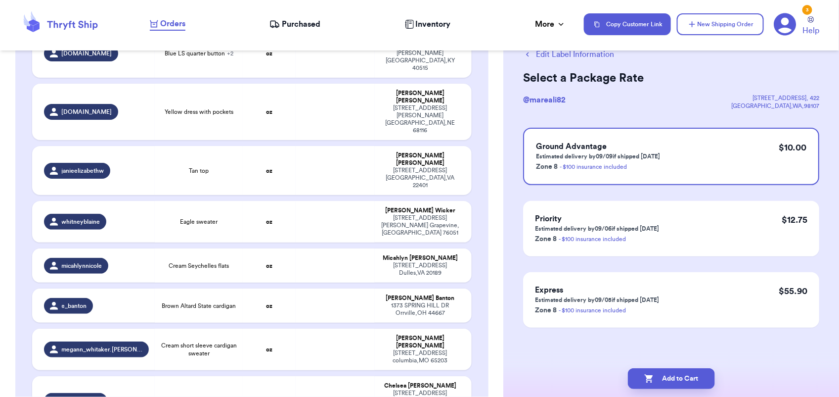
scroll to position [0, 0]
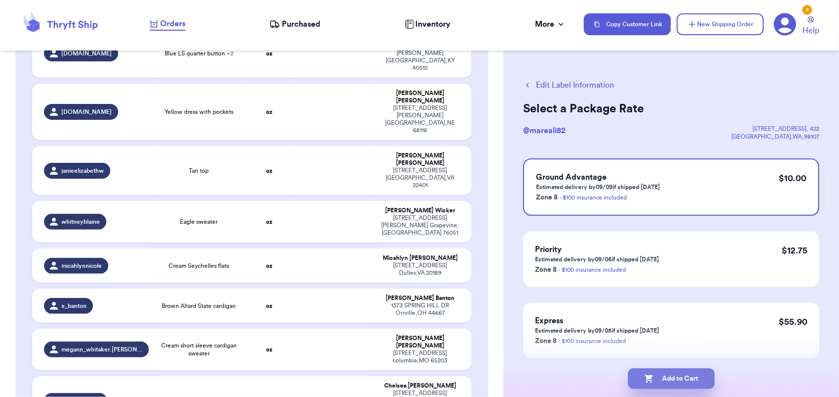
click at [672, 382] on button "Add to Cart" at bounding box center [671, 378] width 87 height 21
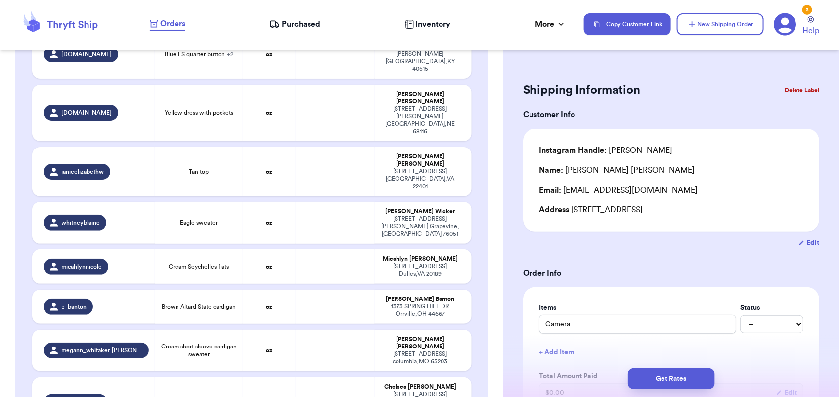
scroll to position [822, 0]
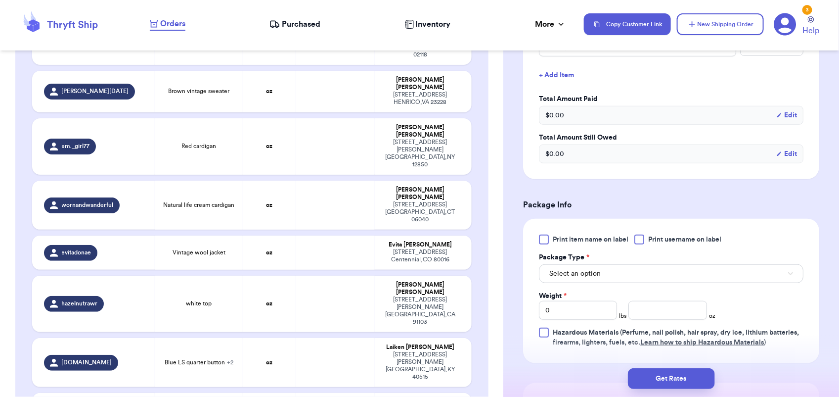
scroll to position [302, 0]
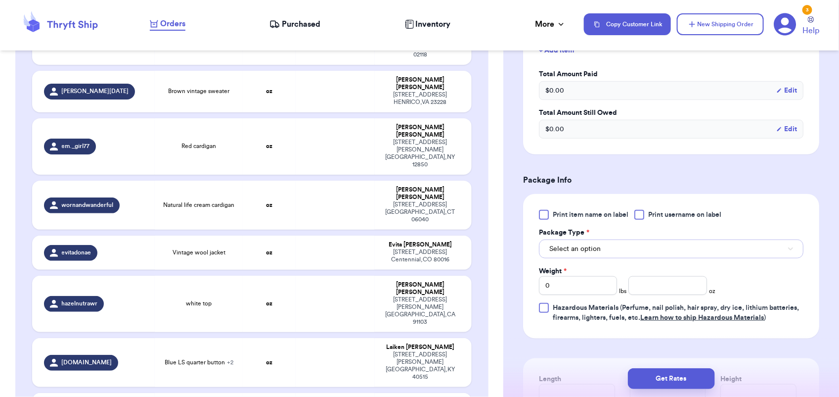
click at [611, 250] on button "Select an option" at bounding box center [671, 248] width 265 height 19
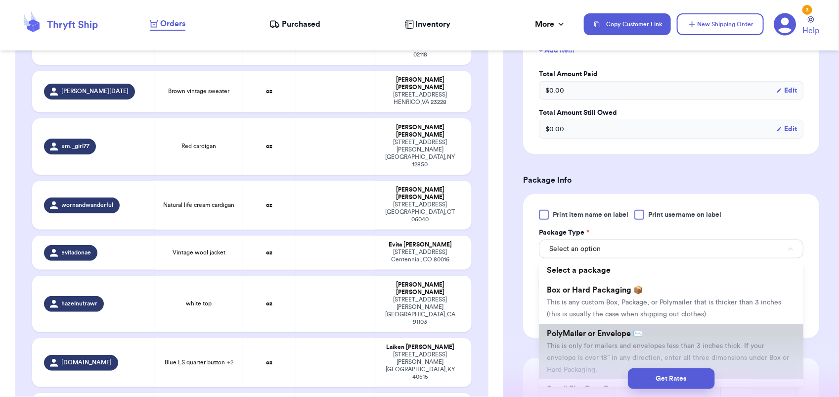
click at [604, 340] on li "PolyMailer or Envelope ✉️ This is only for mailers and envelopes less than 3 in…" at bounding box center [671, 351] width 265 height 55
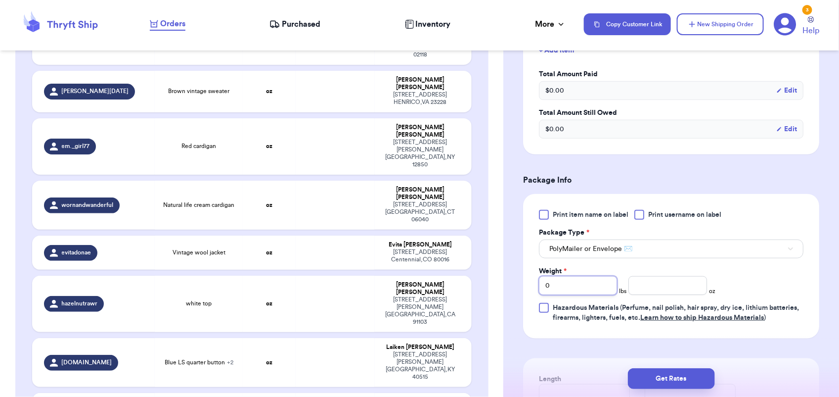
click at [562, 290] on input "0" at bounding box center [578, 285] width 78 height 19
click at [674, 374] on button "Get Rates" at bounding box center [671, 378] width 87 height 21
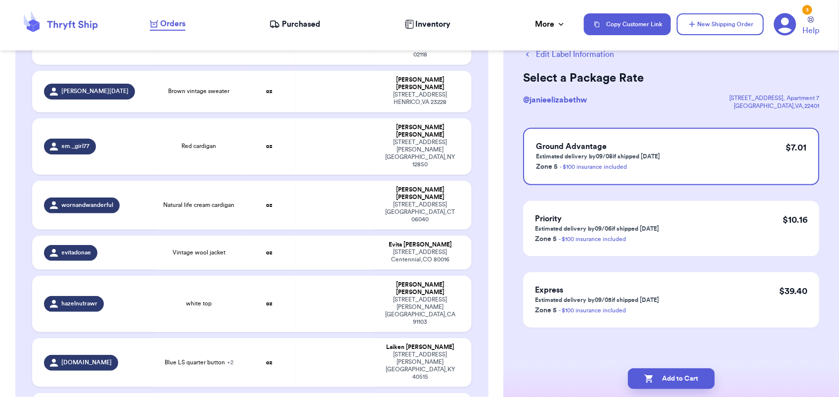
scroll to position [0, 0]
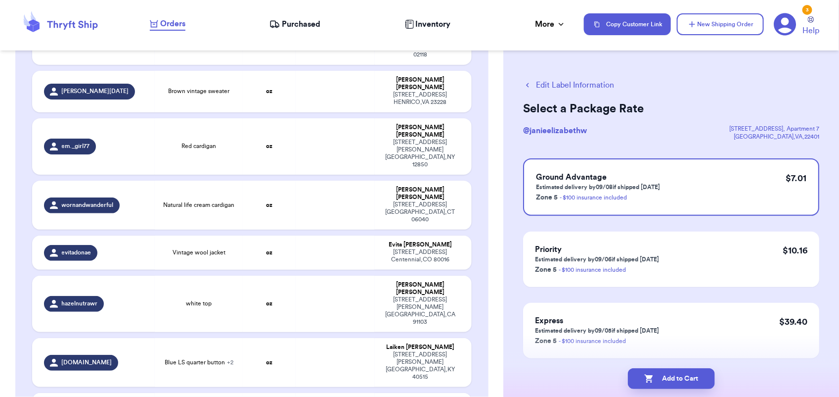
click at [674, 374] on button "Add to Cart" at bounding box center [671, 378] width 87 height 21
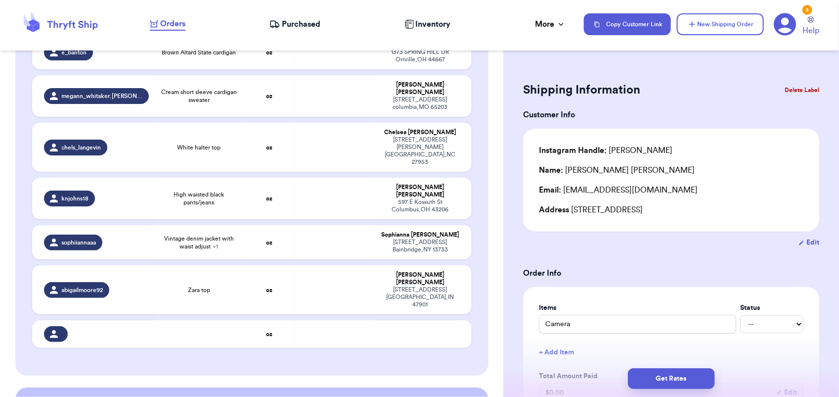
scroll to position [1331, 0]
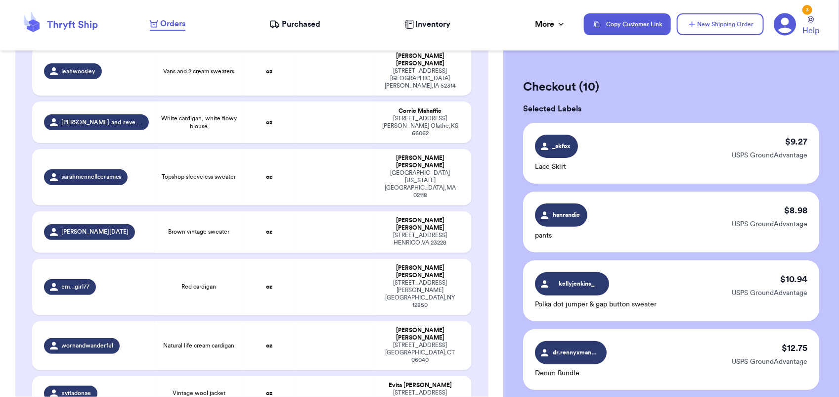
scroll to position [1011, 0]
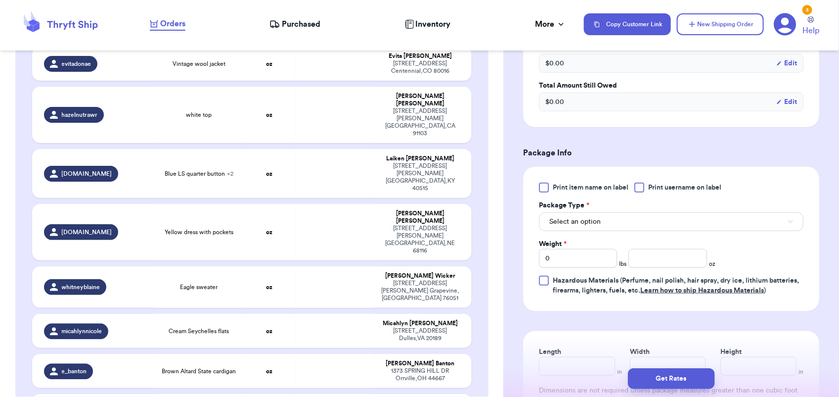
scroll to position [329, 0]
click at [611, 224] on button "Select an option" at bounding box center [671, 221] width 265 height 19
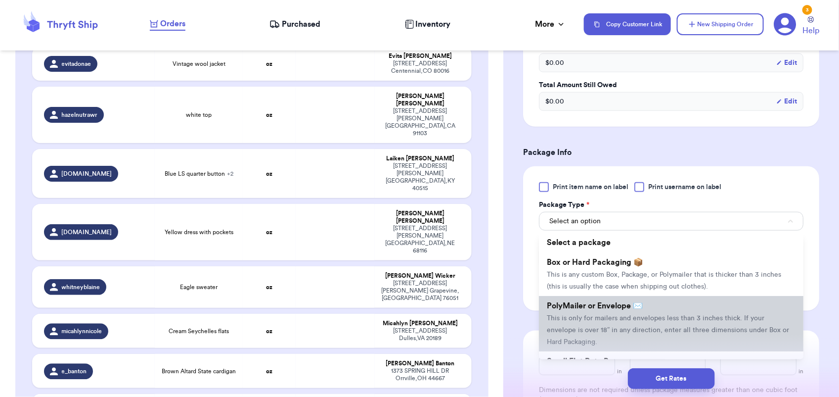
click at [603, 307] on span "PolyMailer or Envelope ✉️" at bounding box center [595, 306] width 96 height 8
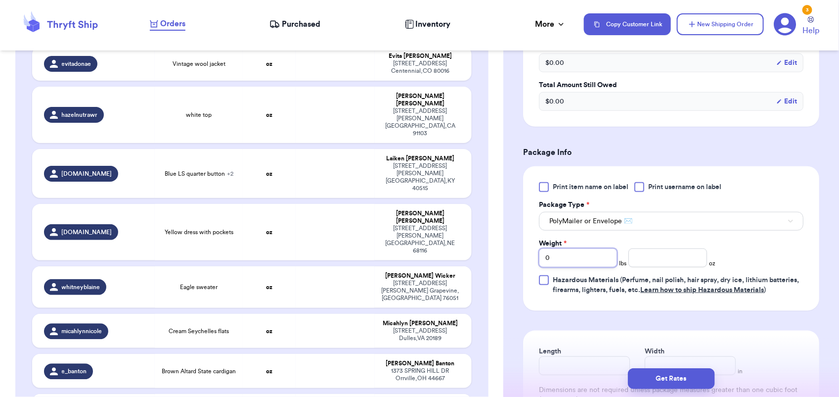
click at [575, 256] on input "0" at bounding box center [578, 257] width 78 height 19
click at [672, 374] on button "Get Rates" at bounding box center [671, 378] width 87 height 21
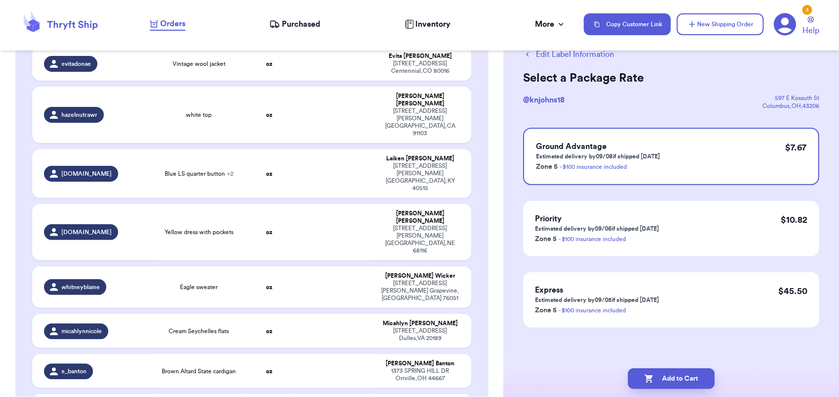
scroll to position [0, 0]
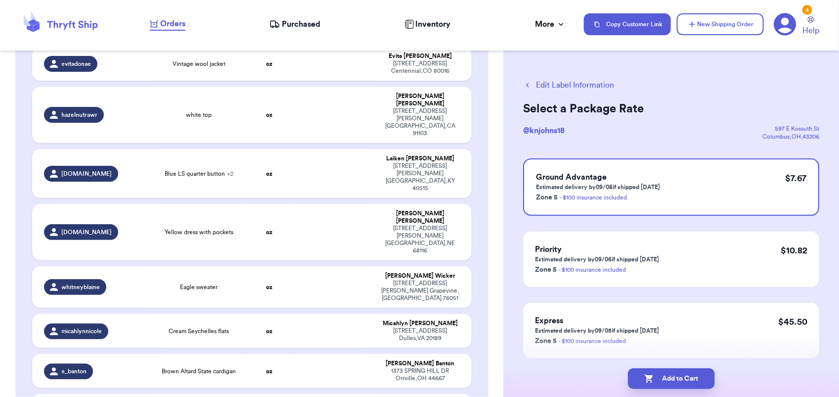
click at [672, 374] on button "Add to Cart" at bounding box center [671, 378] width 87 height 21
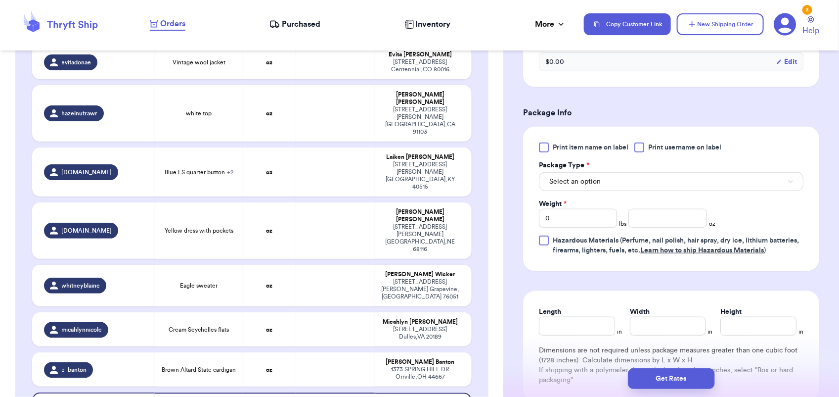
scroll to position [376, 0]
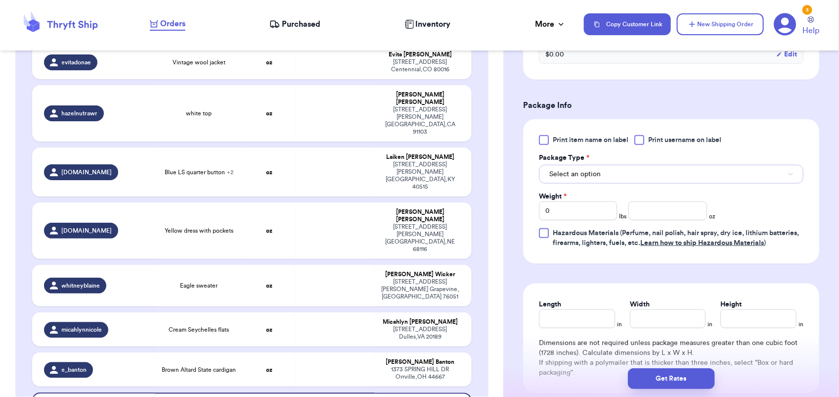
click at [616, 181] on button "Select an option" at bounding box center [671, 174] width 265 height 19
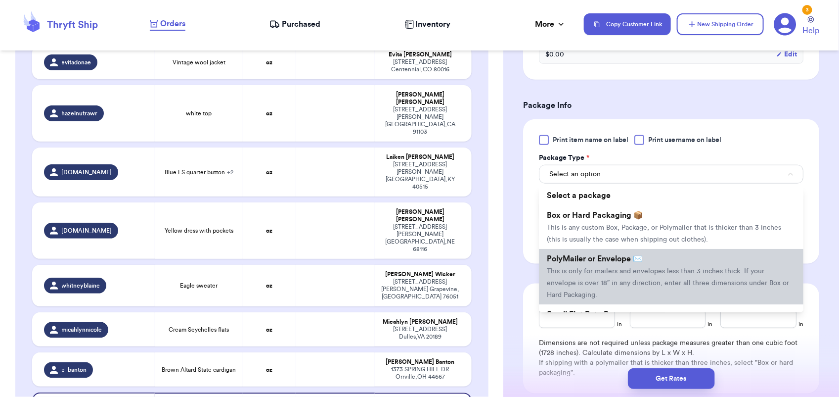
click at [619, 271] on span "This is only for mailers and envelopes less than 3 inches thick. If your envelo…" at bounding box center [668, 283] width 242 height 31
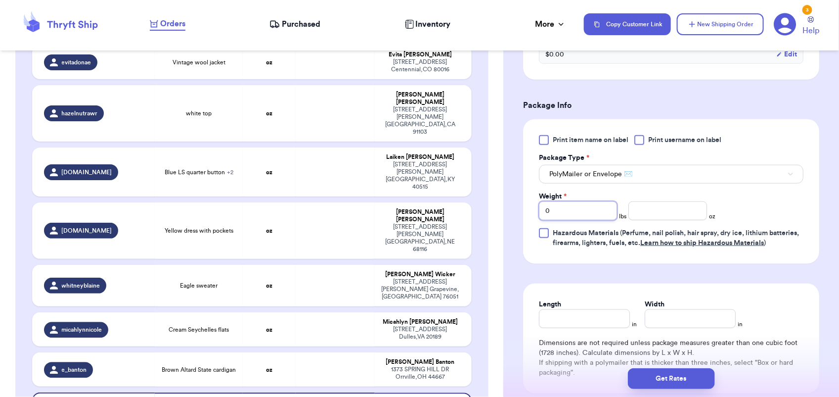
click at [565, 212] on input "0" at bounding box center [578, 210] width 78 height 19
click at [685, 376] on button "Get Rates" at bounding box center [671, 378] width 87 height 21
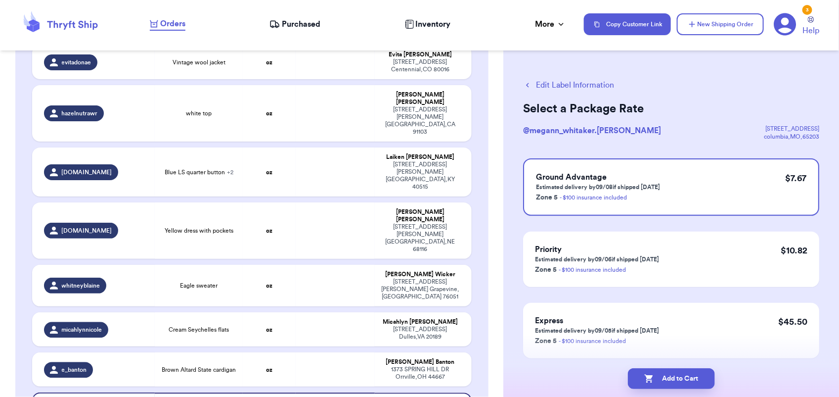
click at [685, 376] on button "Add to Cart" at bounding box center [671, 378] width 87 height 21
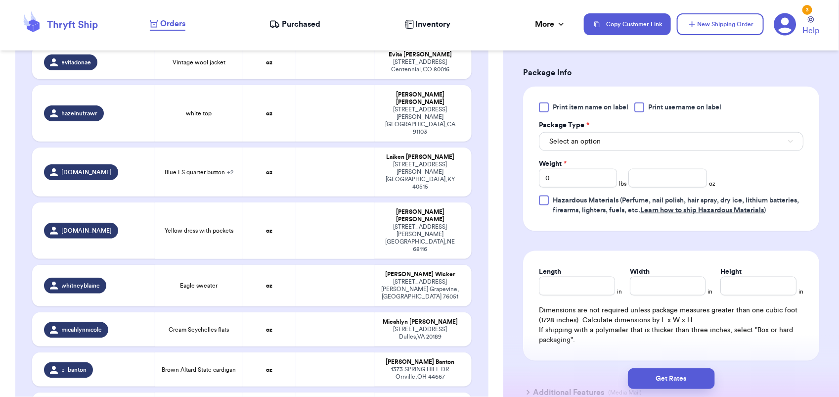
scroll to position [443, 0]
click at [614, 135] on button "Select an option" at bounding box center [671, 140] width 265 height 19
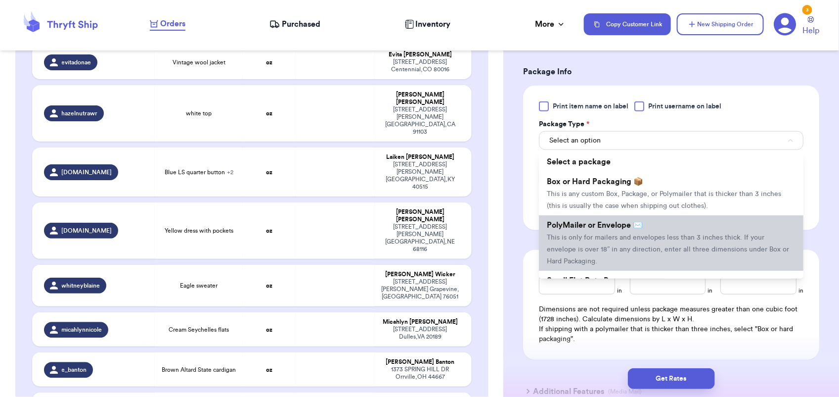
click at [608, 219] on li "PolyMailer or Envelope ✉️ This is only for mailers and envelopes less than 3 in…" at bounding box center [671, 242] width 265 height 55
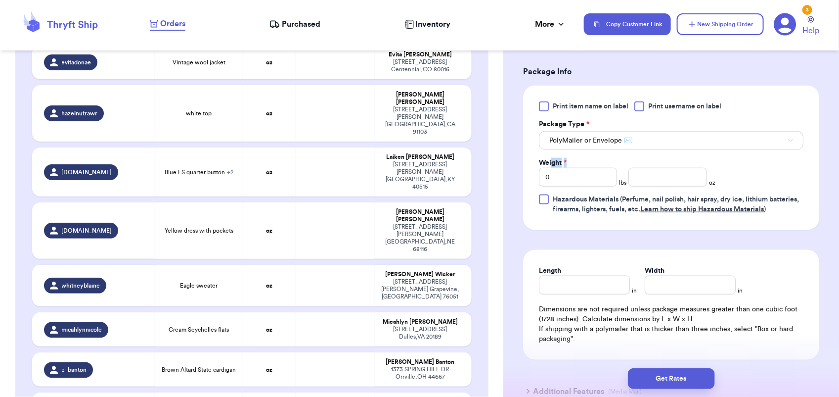
drag, startPoint x: 554, startPoint y: 167, endPoint x: 555, endPoint y: 174, distance: 6.5
click at [555, 174] on div "Weight * 0" at bounding box center [578, 172] width 78 height 29
click at [555, 174] on input "0" at bounding box center [578, 177] width 78 height 19
click at [686, 376] on button "Get Rates" at bounding box center [671, 378] width 87 height 21
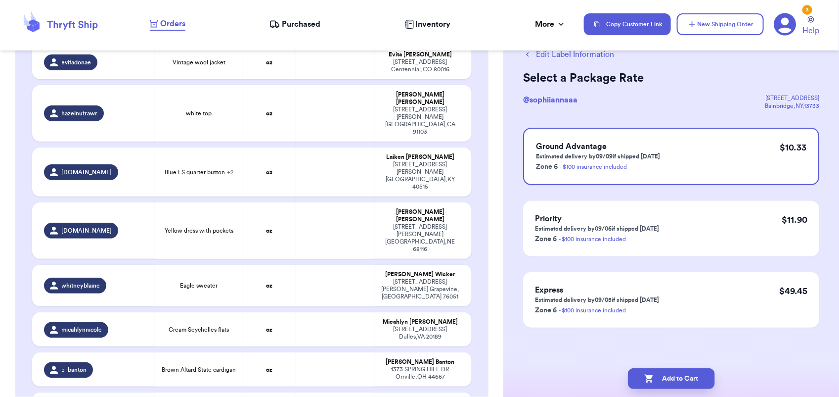
scroll to position [0, 0]
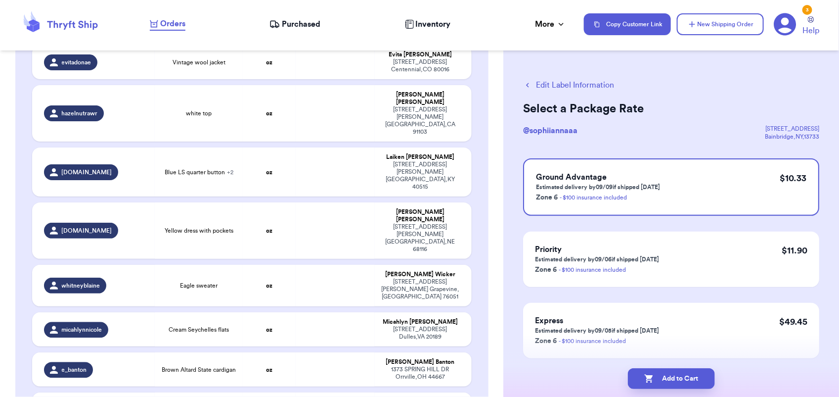
click at [686, 376] on button "Add to Cart" at bounding box center [671, 378] width 87 height 21
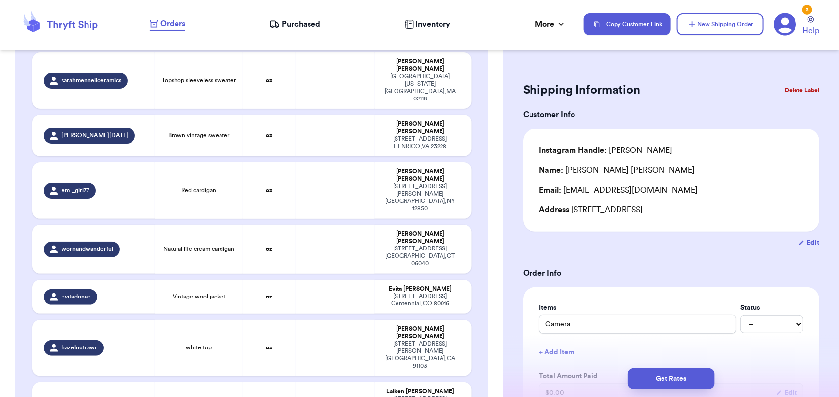
scroll to position [779, 0]
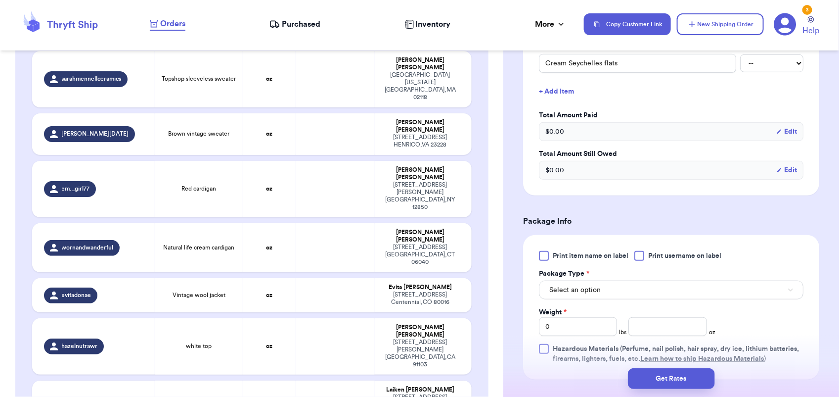
scroll to position [407, 0]
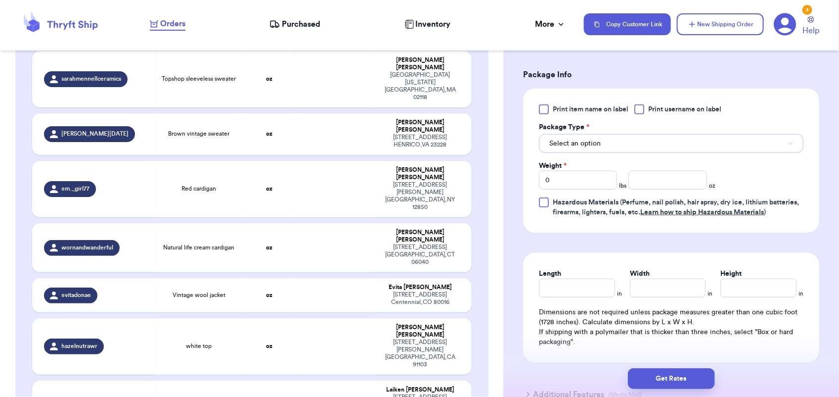
click at [590, 138] on button "Select an option" at bounding box center [671, 143] width 265 height 19
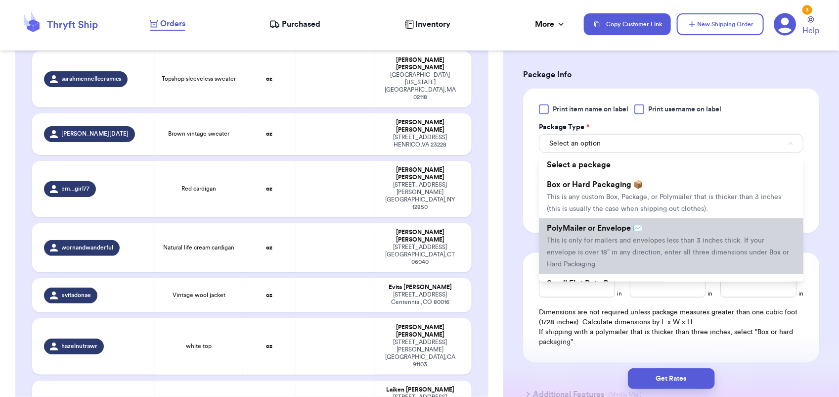
click at [602, 240] on span "This is only for mailers and envelopes less than 3 inches thick. If your envelo…" at bounding box center [668, 252] width 242 height 31
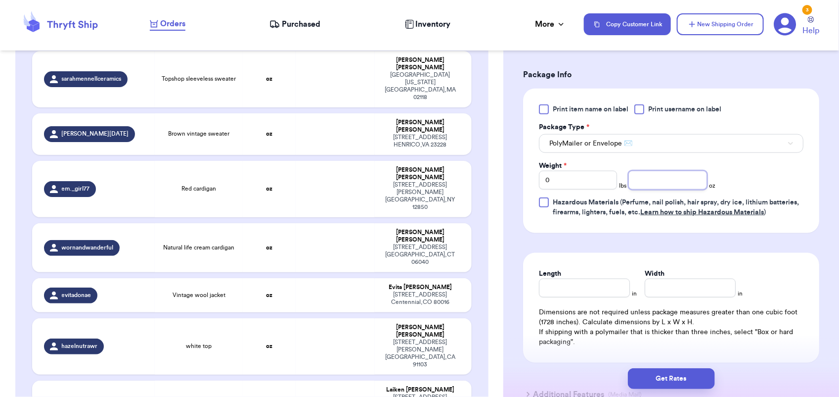
click at [641, 176] on input "number" at bounding box center [668, 180] width 78 height 19
click at [680, 370] on button "Get Rates" at bounding box center [671, 378] width 87 height 21
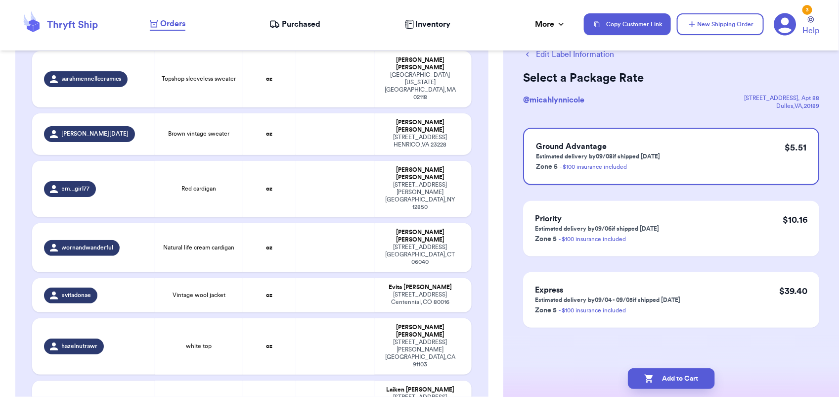
scroll to position [0, 0]
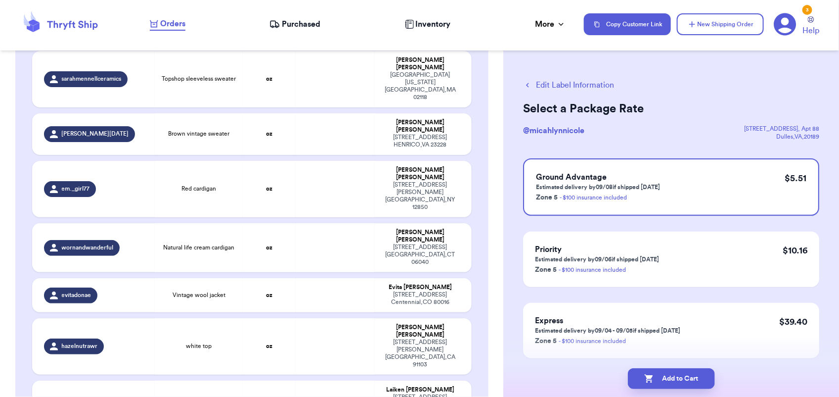
click at [680, 370] on button "Add to Cart" at bounding box center [671, 378] width 87 height 21
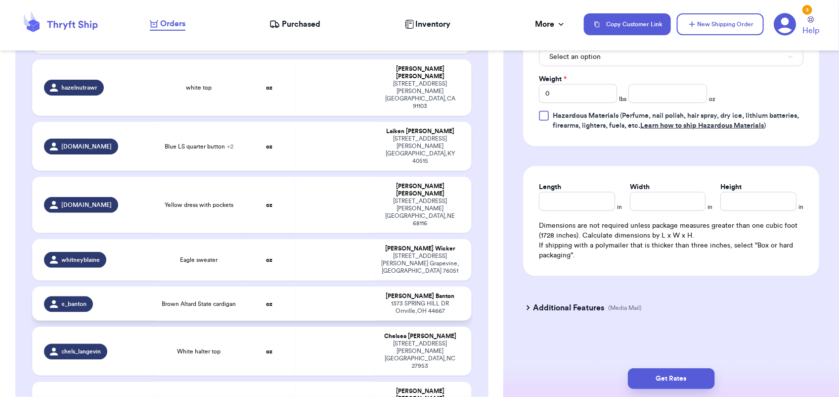
scroll to position [1039, 0]
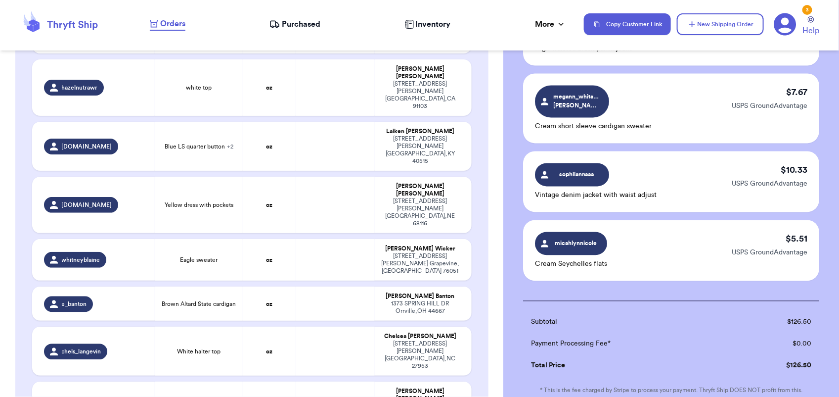
scroll to position [936, 0]
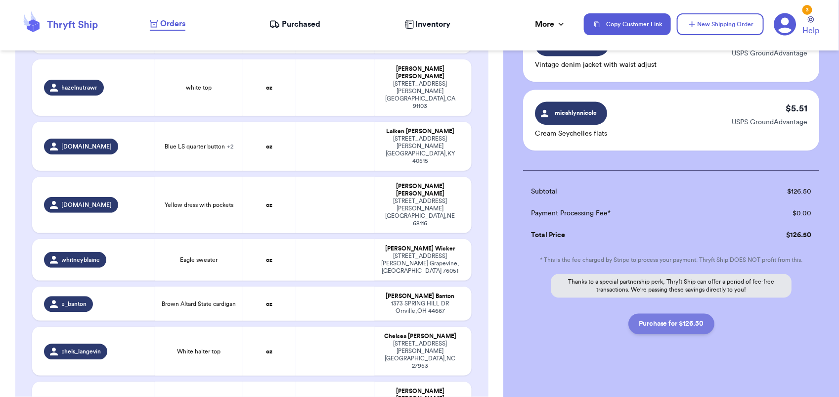
click at [681, 320] on button "Purchase for $126.50" at bounding box center [672, 323] width 86 height 21
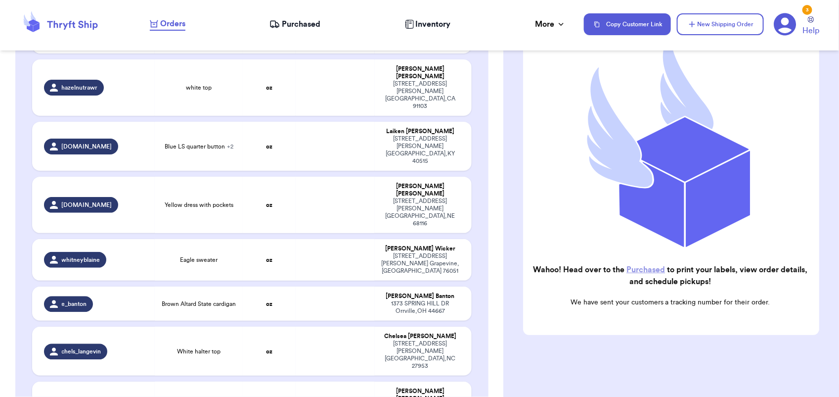
scroll to position [975, 0]
